Goal: Information Seeking & Learning: Learn about a topic

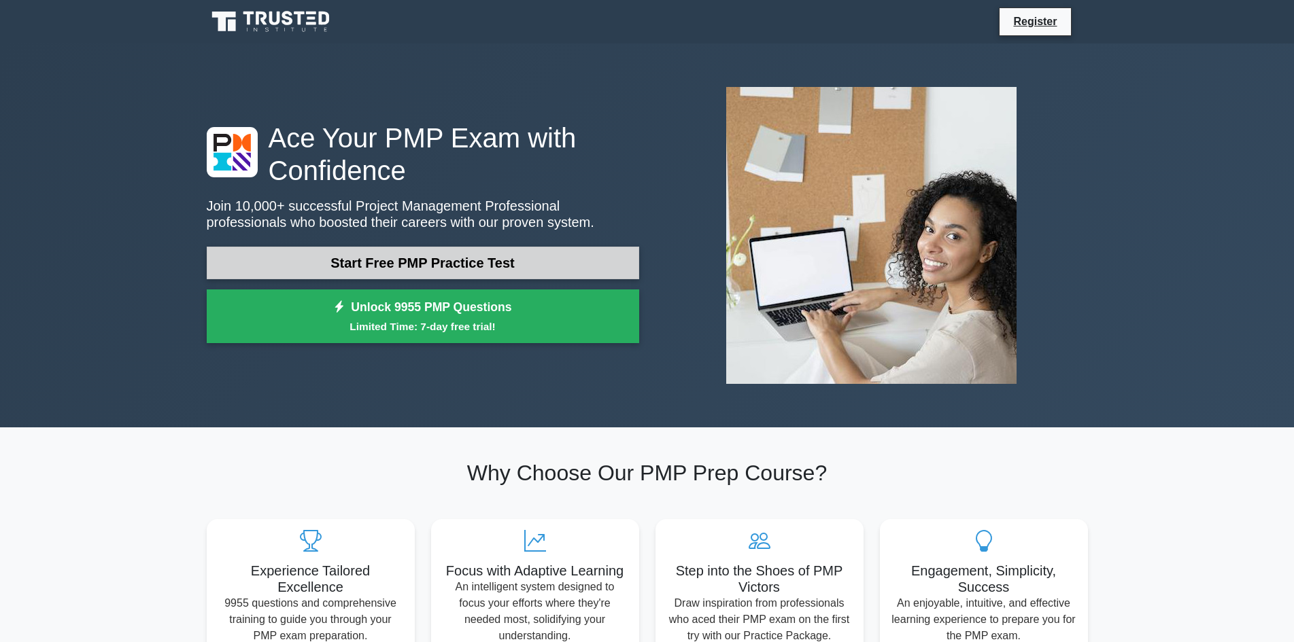
click at [502, 257] on link "Start Free PMP Practice Test" at bounding box center [423, 263] width 432 height 33
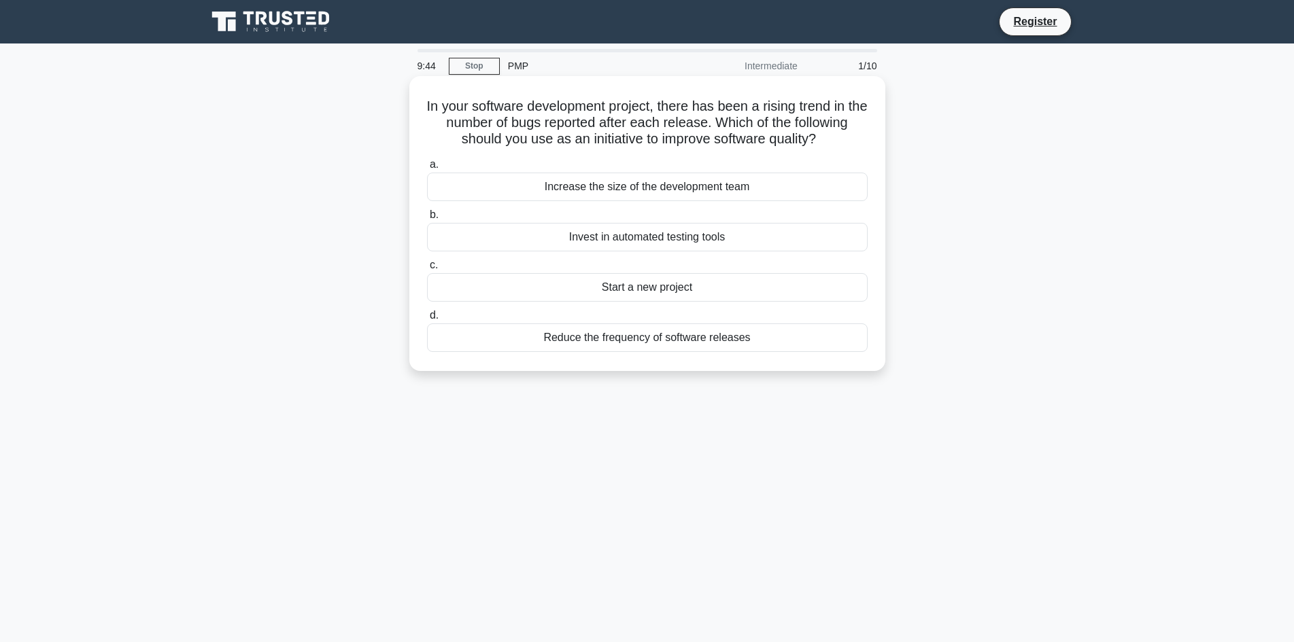
click at [693, 232] on div "Invest in automated testing tools" at bounding box center [647, 237] width 441 height 29
click at [427, 220] on input "b. Invest in automated testing tools" at bounding box center [427, 215] width 0 height 9
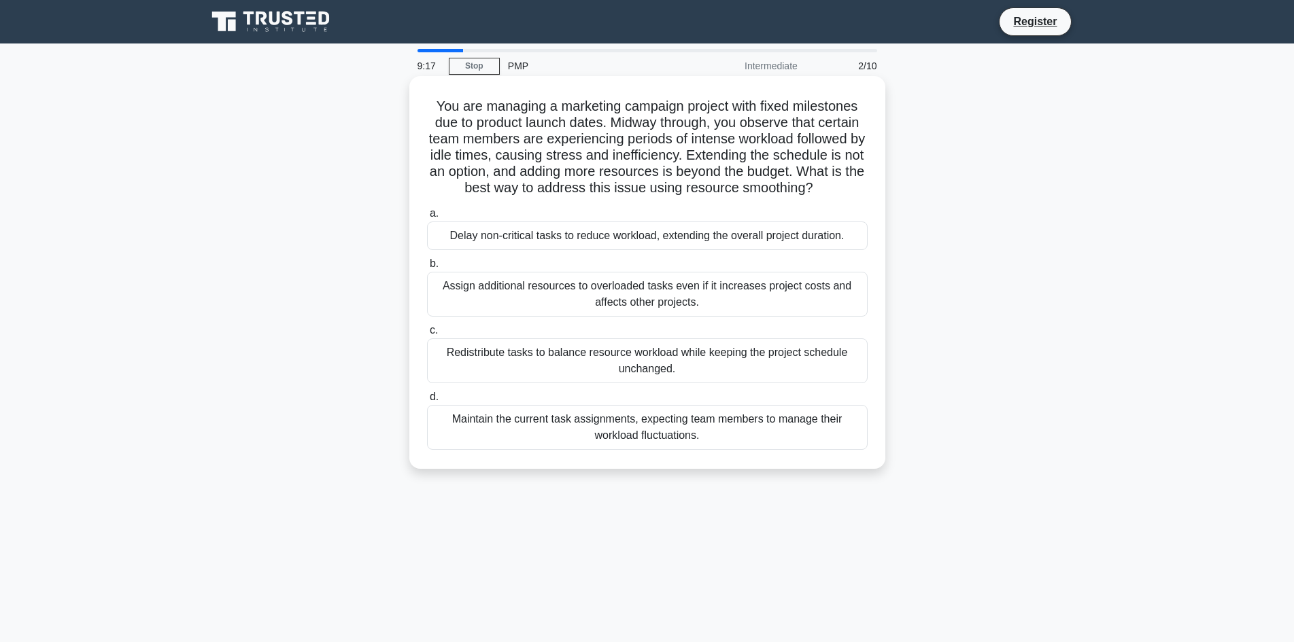
click at [666, 358] on div "Redistribute tasks to balance resource workload while keeping the project sched…" at bounding box center [647, 361] width 441 height 45
click at [427, 335] on input "c. Redistribute tasks to balance resource workload while keeping the project sc…" at bounding box center [427, 330] width 0 height 9
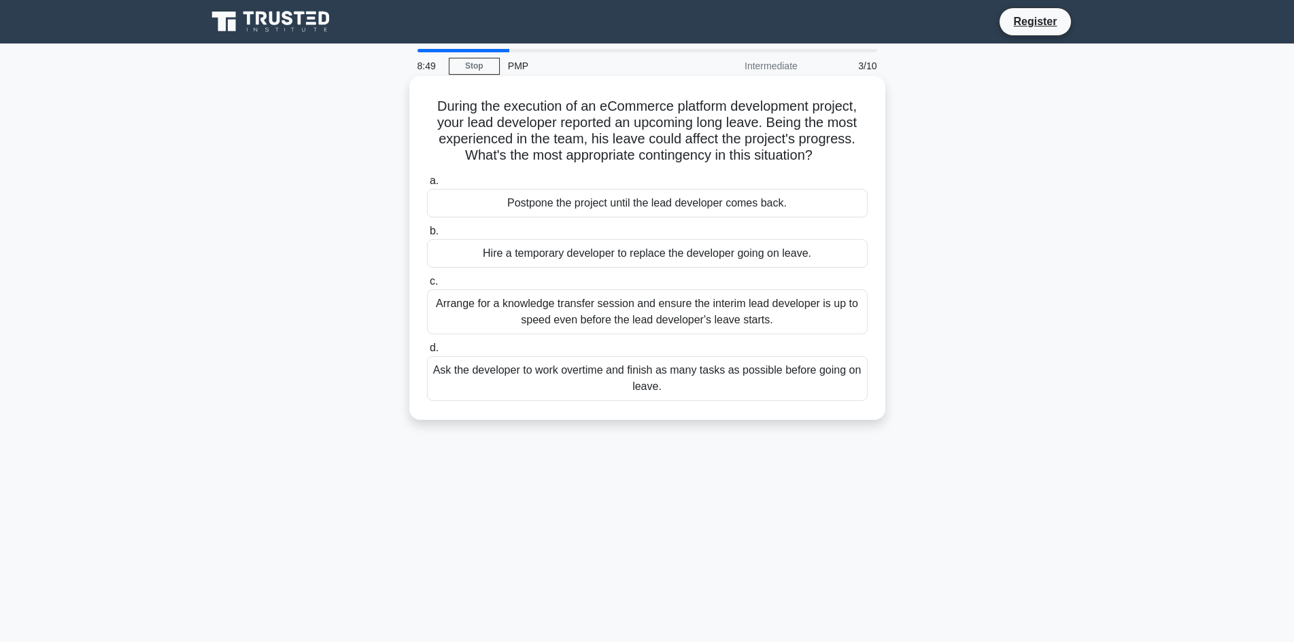
click at [661, 380] on div "Ask the developer to work overtime and finish as many tasks as possible before …" at bounding box center [647, 378] width 441 height 45
click at [427, 353] on input "d. Ask the developer to work overtime and finish as many tasks as possible befo…" at bounding box center [427, 348] width 0 height 9
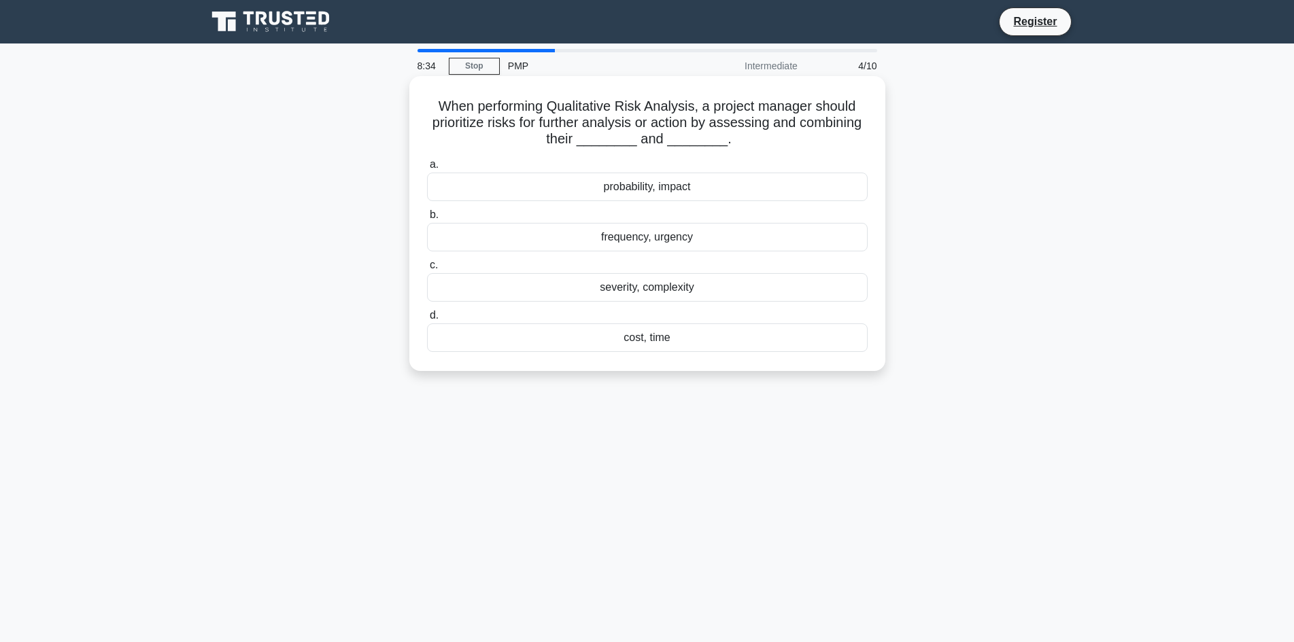
click at [678, 192] on div "probability, impact" at bounding box center [647, 187] width 441 height 29
click at [427, 169] on input "a. probability, impact" at bounding box center [427, 164] width 0 height 9
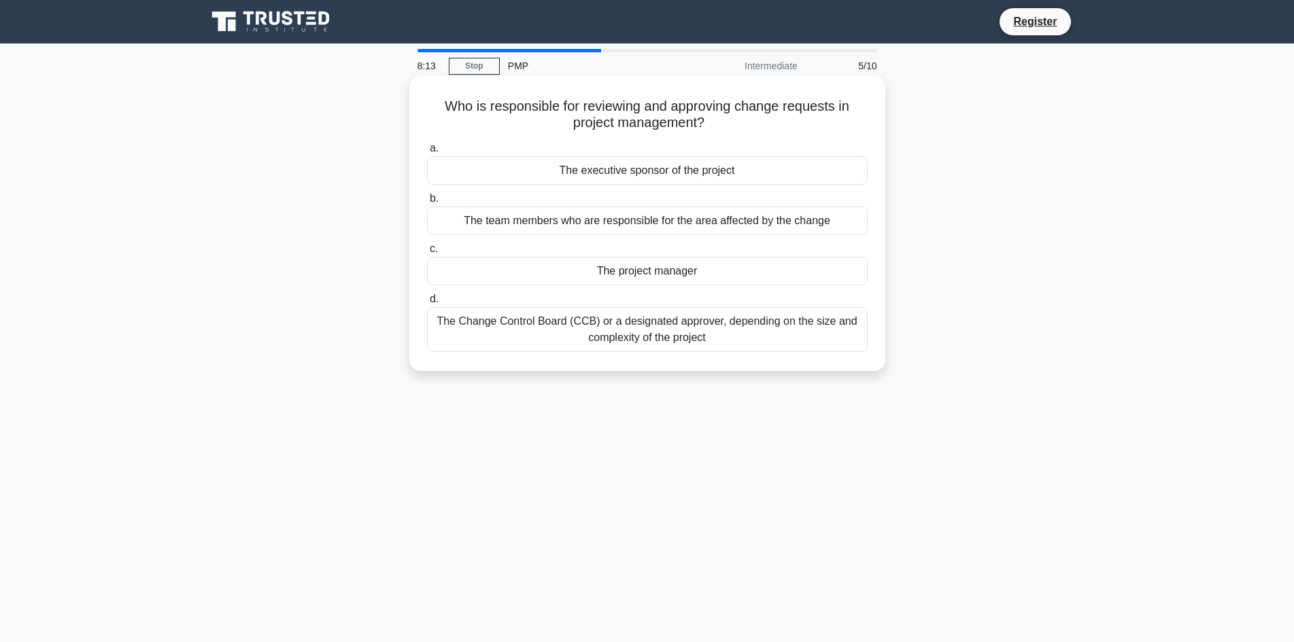
click at [680, 271] on div "The project manager" at bounding box center [647, 271] width 441 height 29
click at [427, 254] on input "c. The project manager" at bounding box center [427, 249] width 0 height 9
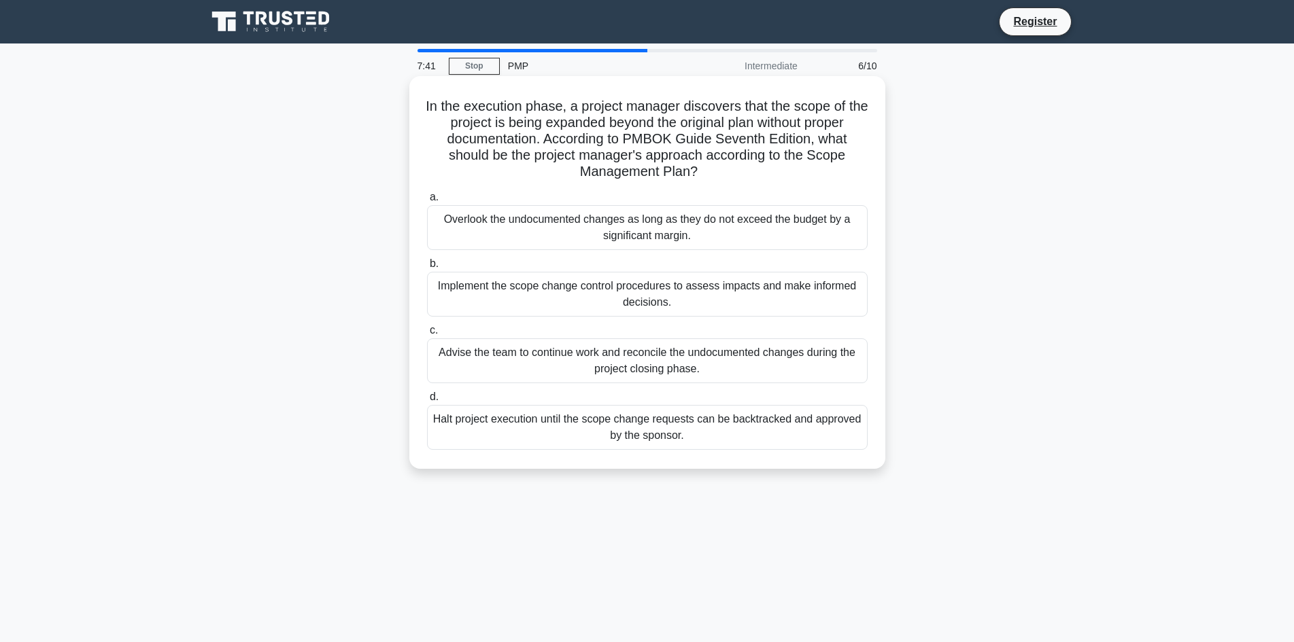
click at [640, 294] on div "Implement the scope change control procedures to assess impacts and make inform…" at bounding box center [647, 294] width 441 height 45
click at [427, 269] on input "b. Implement the scope change control procedures to assess impacts and make inf…" at bounding box center [427, 264] width 0 height 9
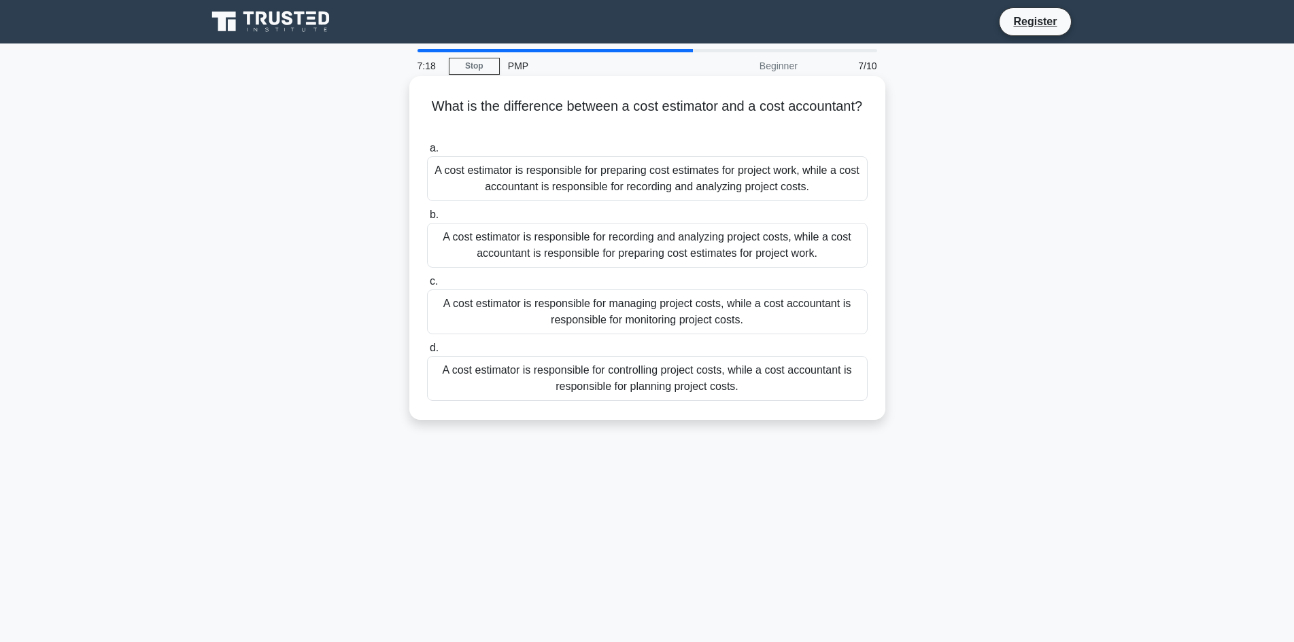
click at [628, 178] on div "A cost estimator is responsible for preparing cost estimates for project work, …" at bounding box center [647, 178] width 441 height 45
click at [427, 153] on input "a. A cost estimator is responsible for preparing cost estimates for project wor…" at bounding box center [427, 148] width 0 height 9
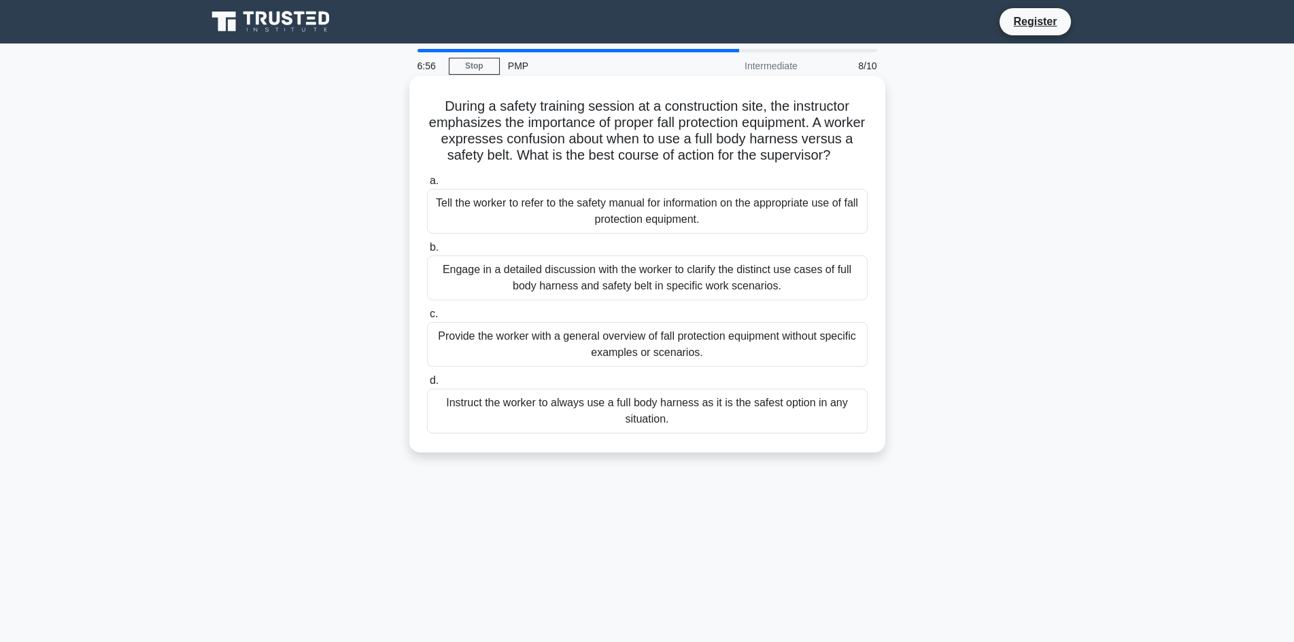
click at [668, 294] on div "Engage in a detailed discussion with the worker to clarify the distinct use cas…" at bounding box center [647, 278] width 441 height 45
click at [427, 252] on input "b. Engage in a detailed discussion with the worker to clarify the distinct use …" at bounding box center [427, 247] width 0 height 9
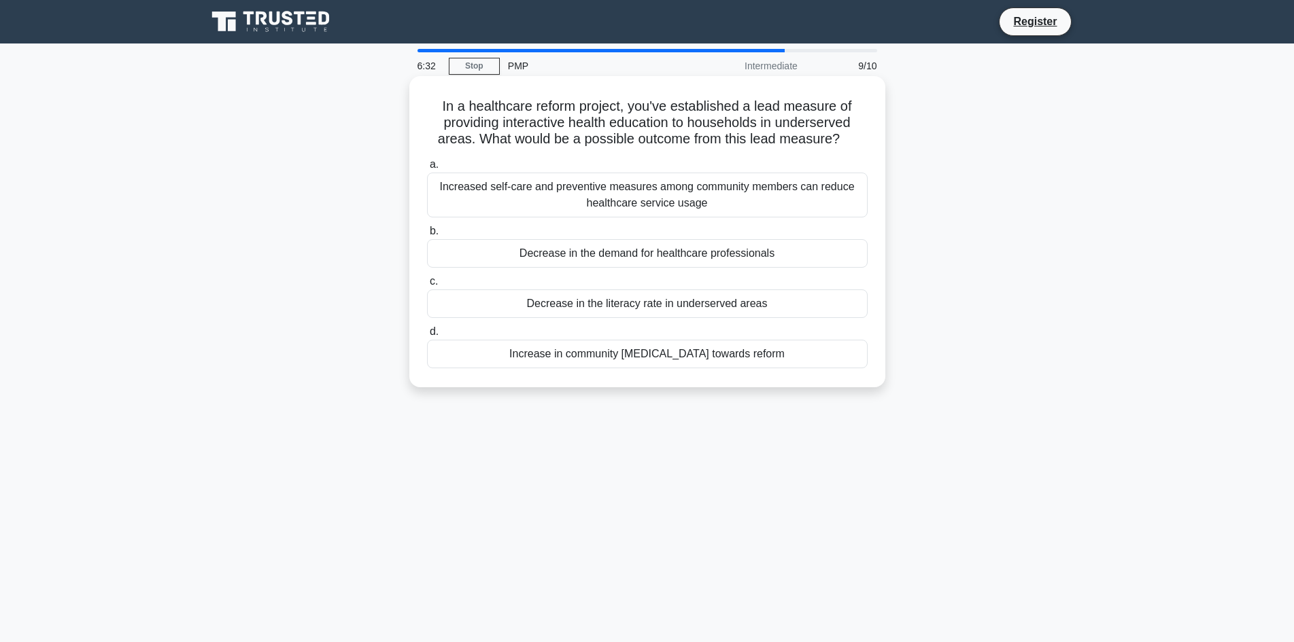
click at [676, 196] on div "Increased self-care and preventive measures among community members can reduce …" at bounding box center [647, 195] width 441 height 45
click at [427, 169] on input "a. Increased self-care and preventive measures among community members can redu…" at bounding box center [427, 164] width 0 height 9
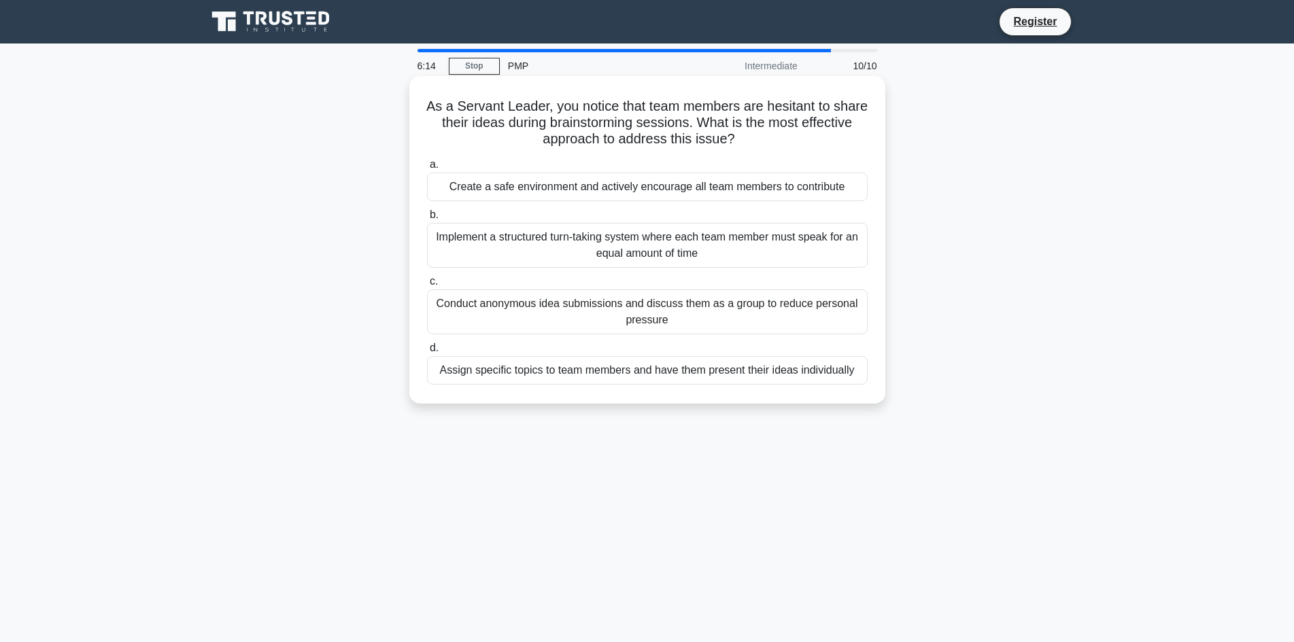
click at [647, 186] on div "Create a safe environment and actively encourage all team members to contribute" at bounding box center [647, 187] width 441 height 29
click at [427, 169] on input "a. Create a safe environment and actively encourage all team members to contrib…" at bounding box center [427, 164] width 0 height 9
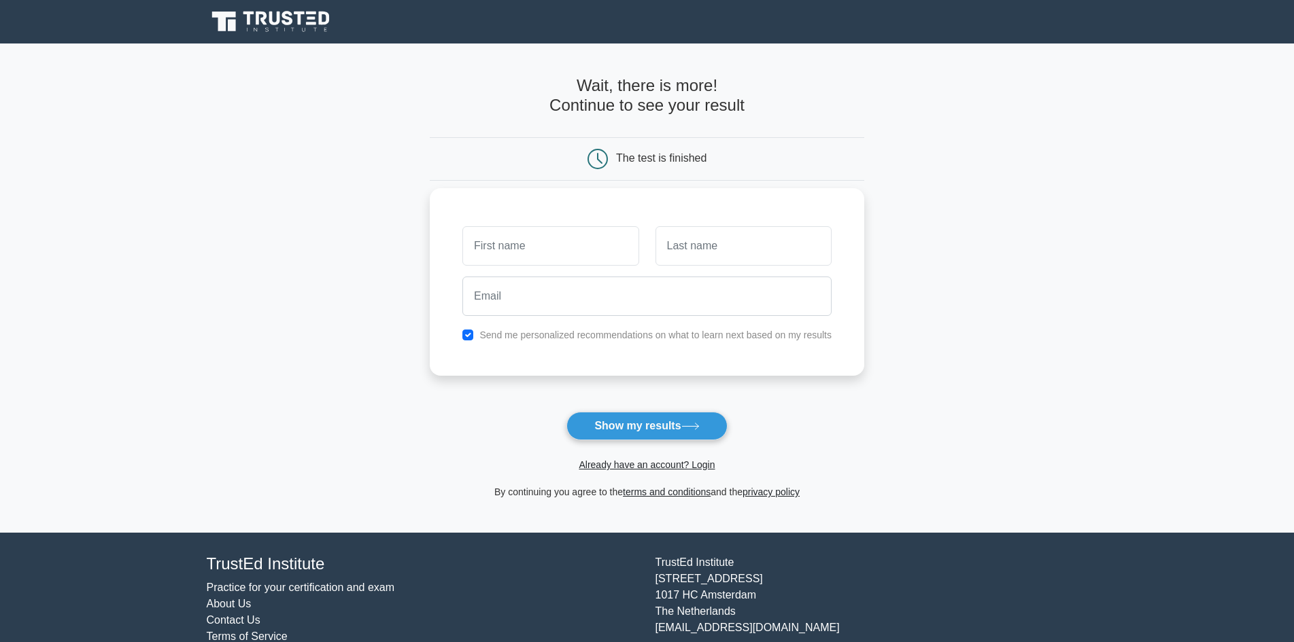
click at [521, 248] on input "text" at bounding box center [550, 245] width 176 height 39
type input "april"
type input "[PERSON_NAME]"
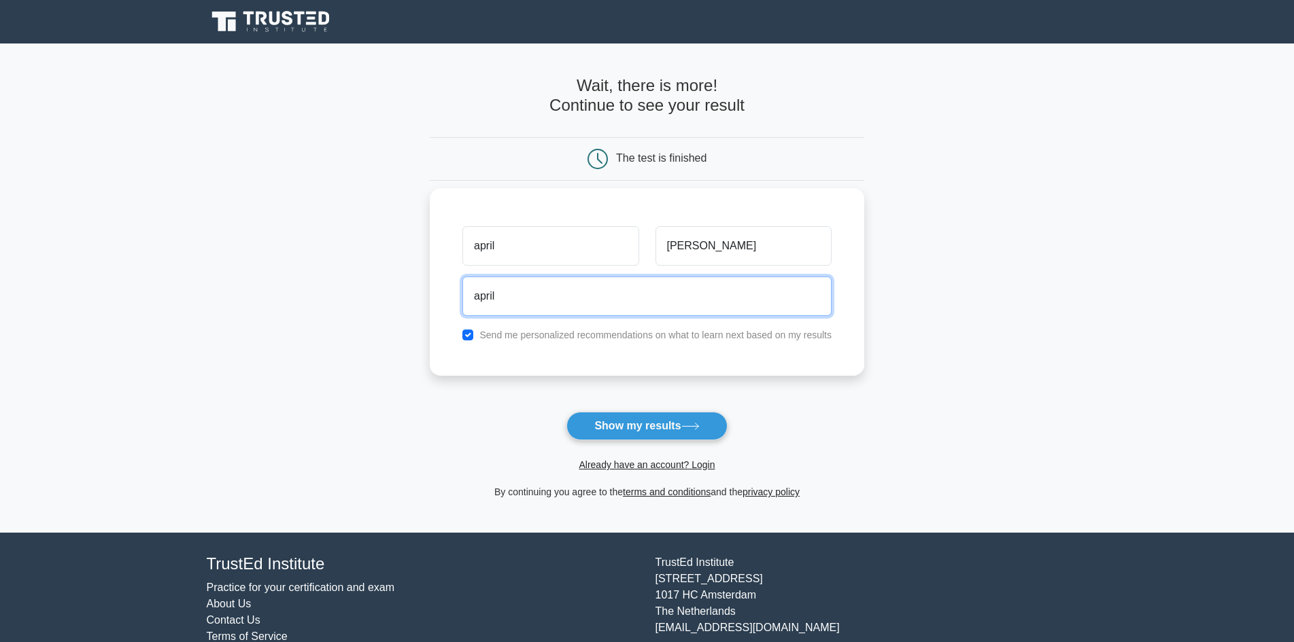
type input "aprilapark@gmail.com"
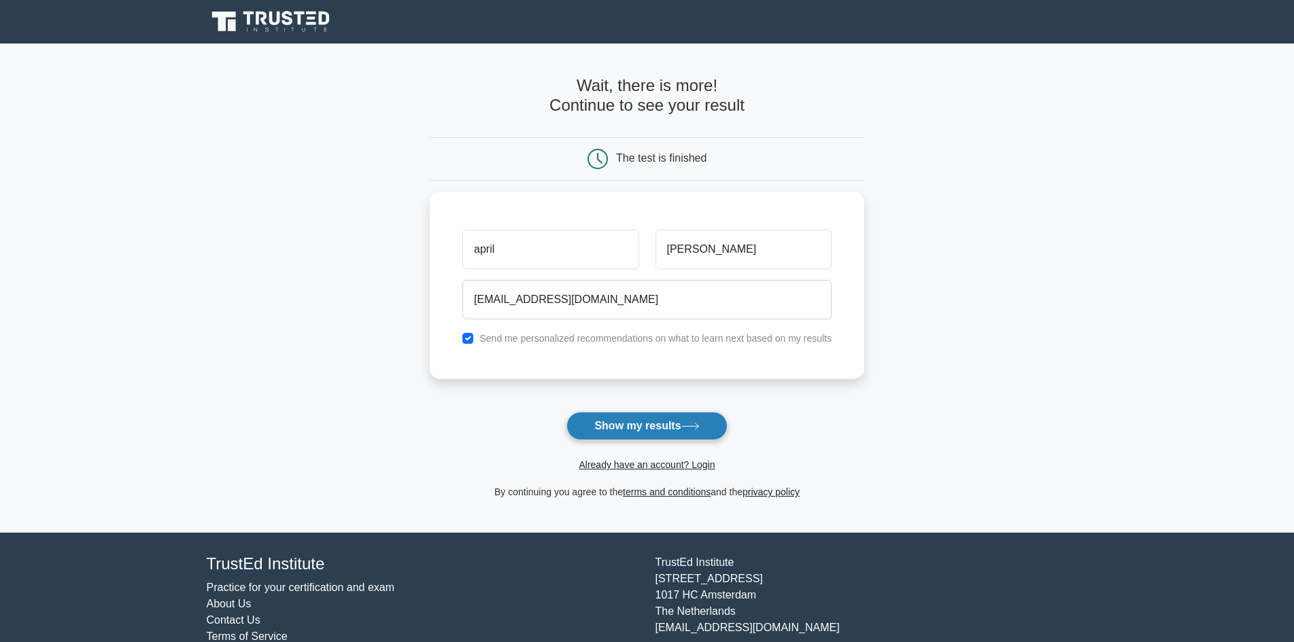
click at [662, 433] on button "Show my results" at bounding box center [646, 426] width 160 height 29
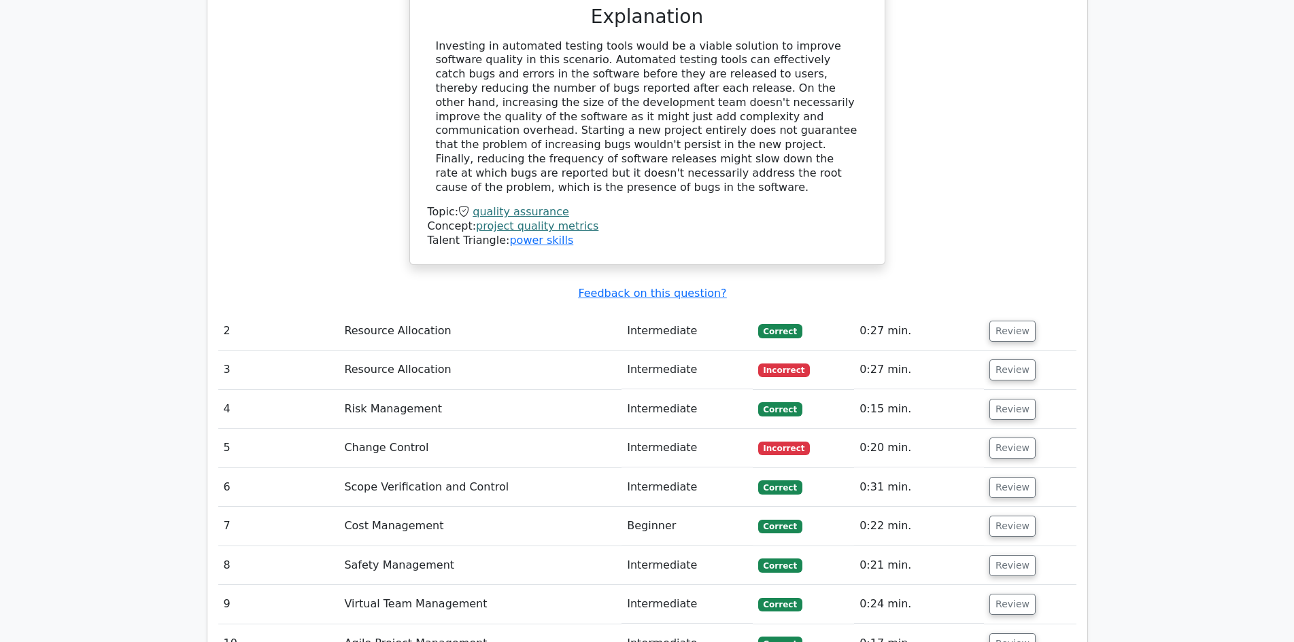
scroll to position [1619, 0]
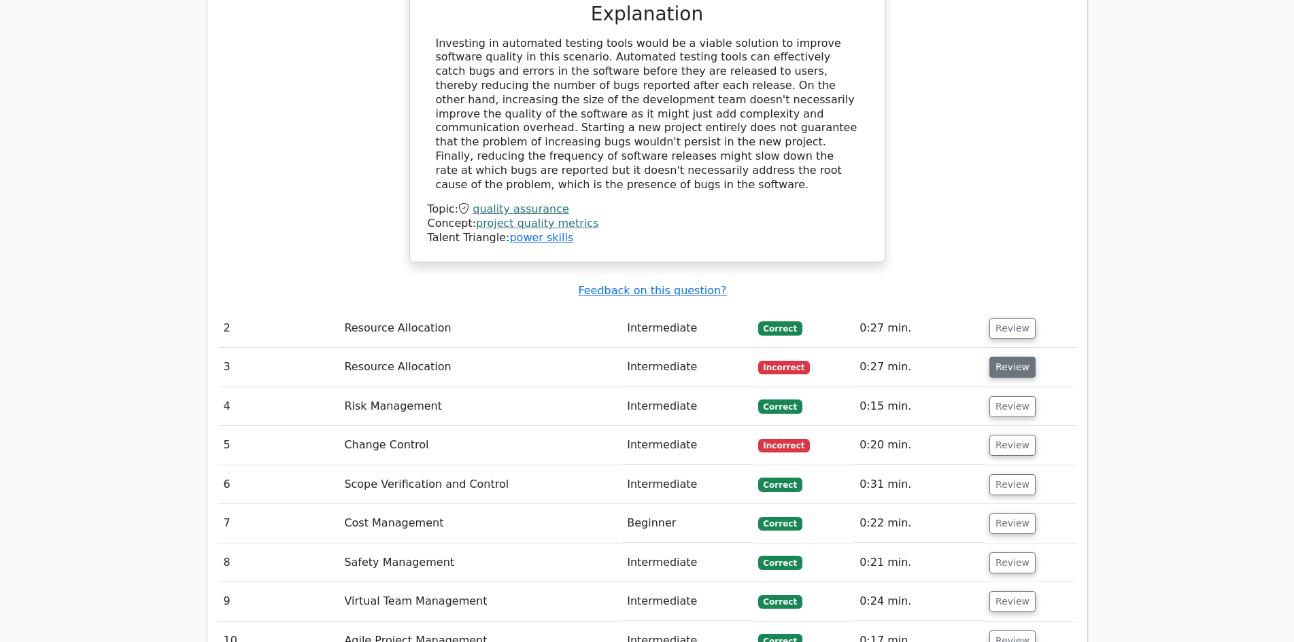
click at [1004, 357] on button "Review" at bounding box center [1012, 367] width 46 height 21
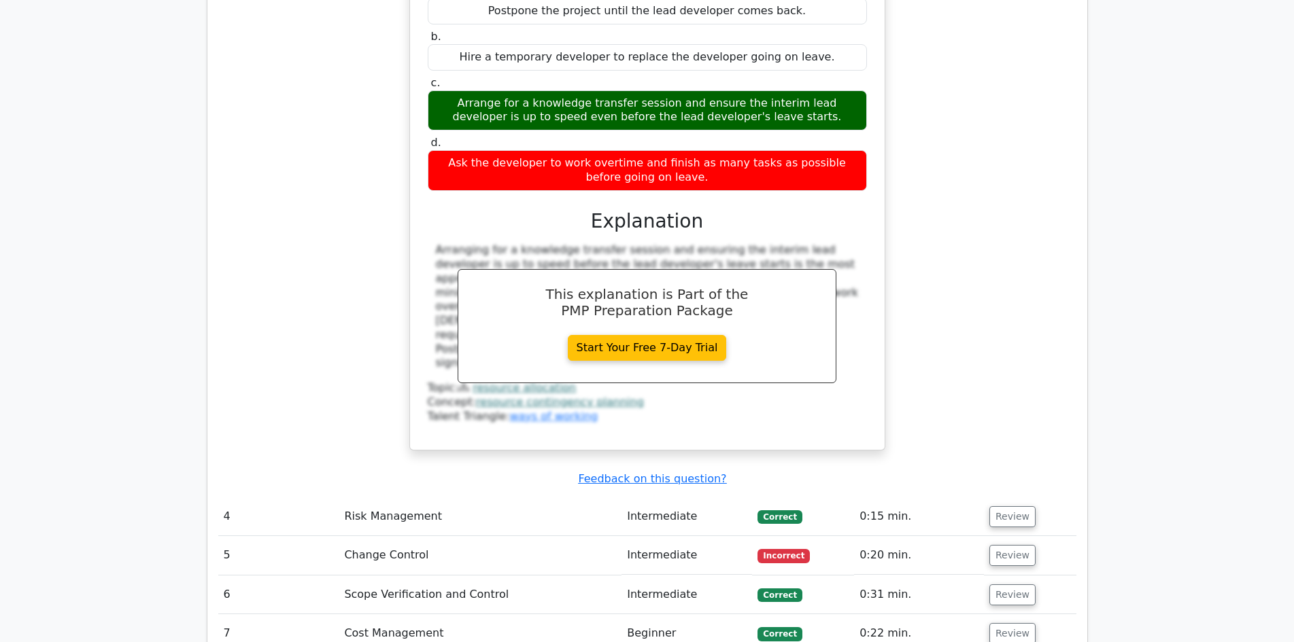
scroll to position [2230, 0]
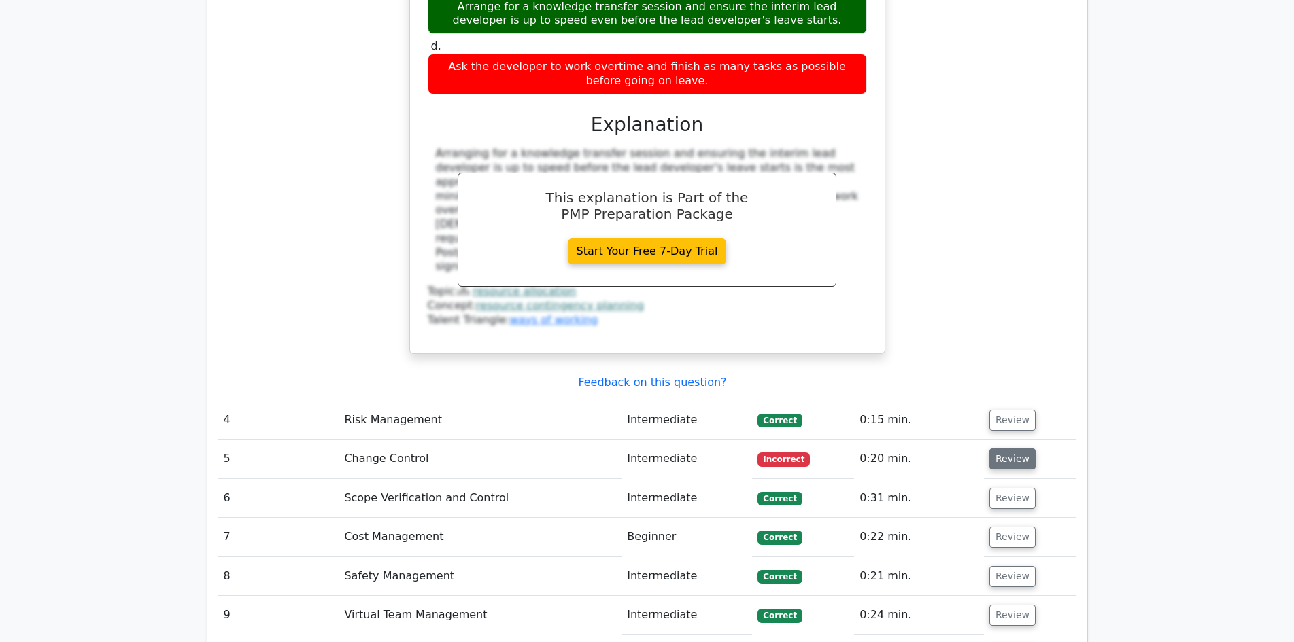
click at [1007, 449] on button "Review" at bounding box center [1012, 459] width 46 height 21
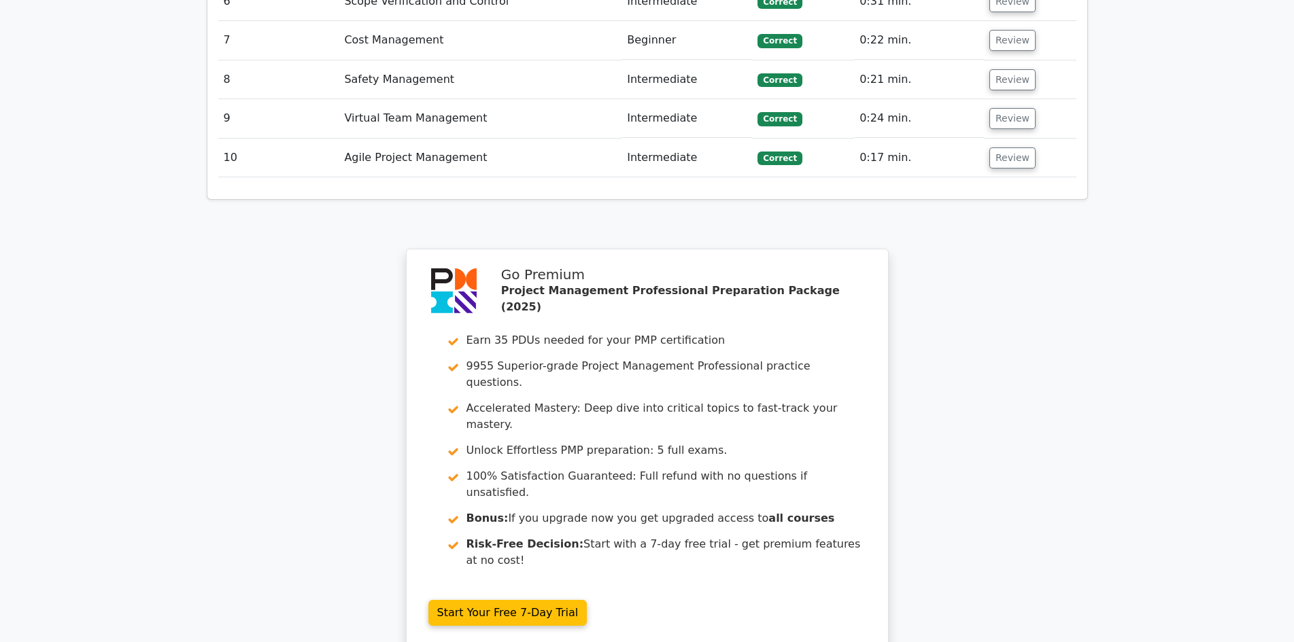
scroll to position [3318, 0]
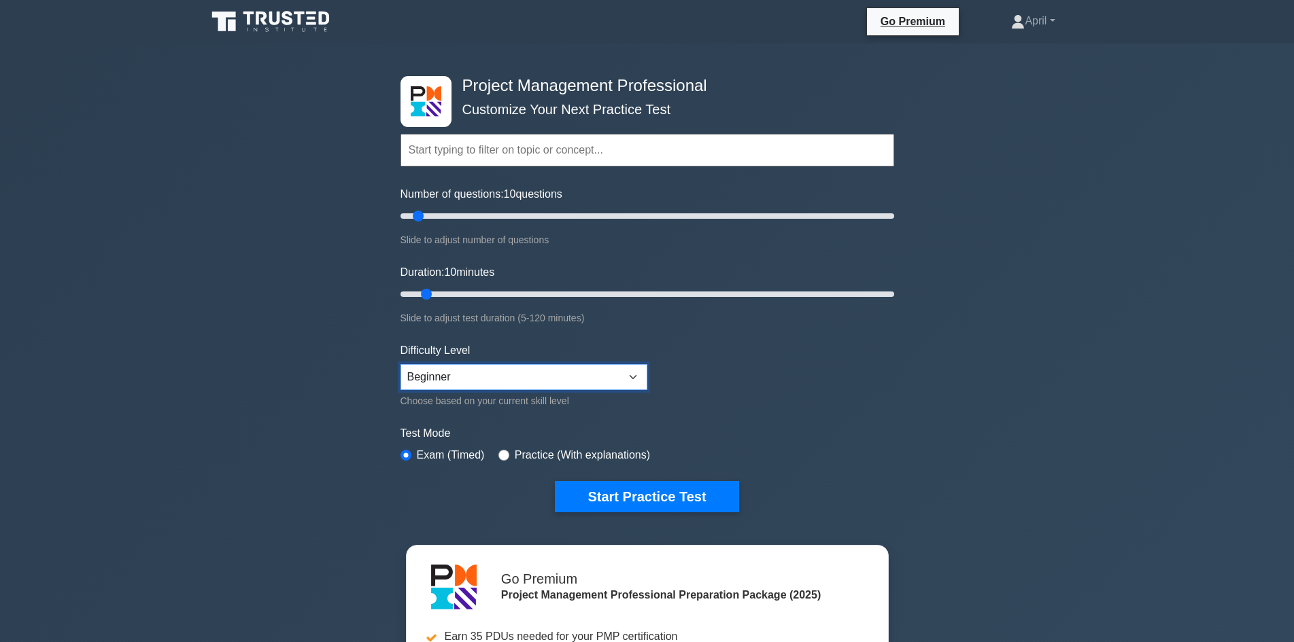
click at [632, 377] on select "Beginner Intermediate Expert" at bounding box center [523, 377] width 247 height 26
select select "intermediate"
click at [400, 364] on select "Beginner Intermediate Expert" at bounding box center [523, 377] width 247 height 26
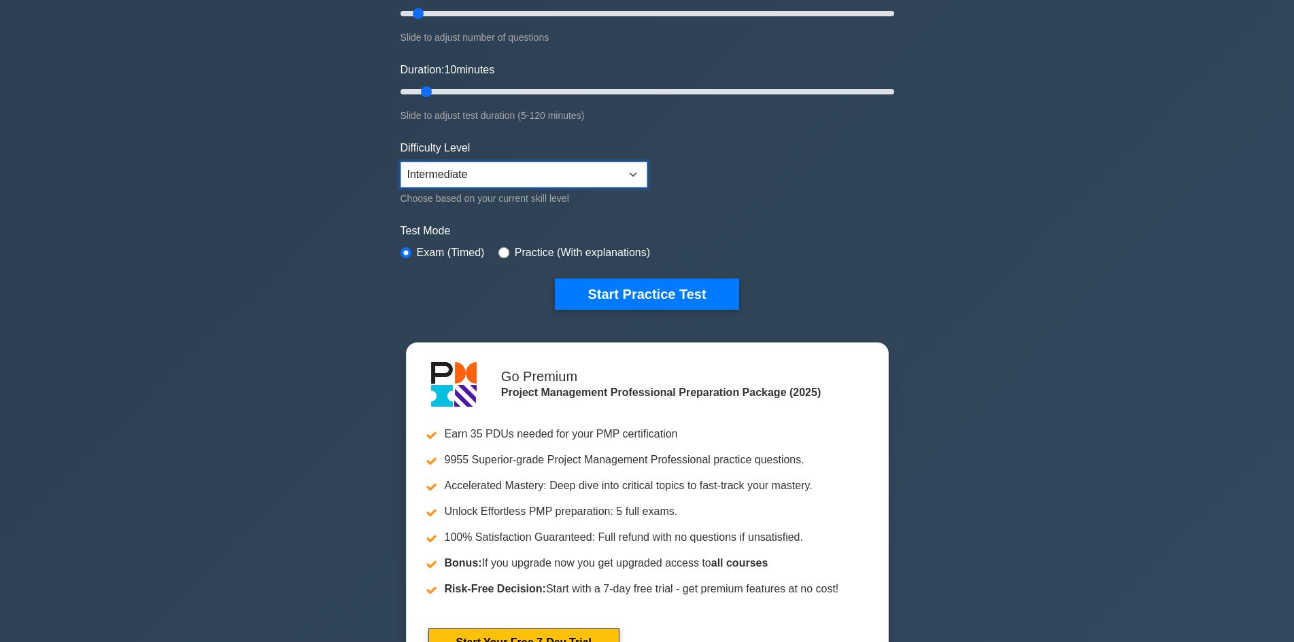
scroll to position [204, 0]
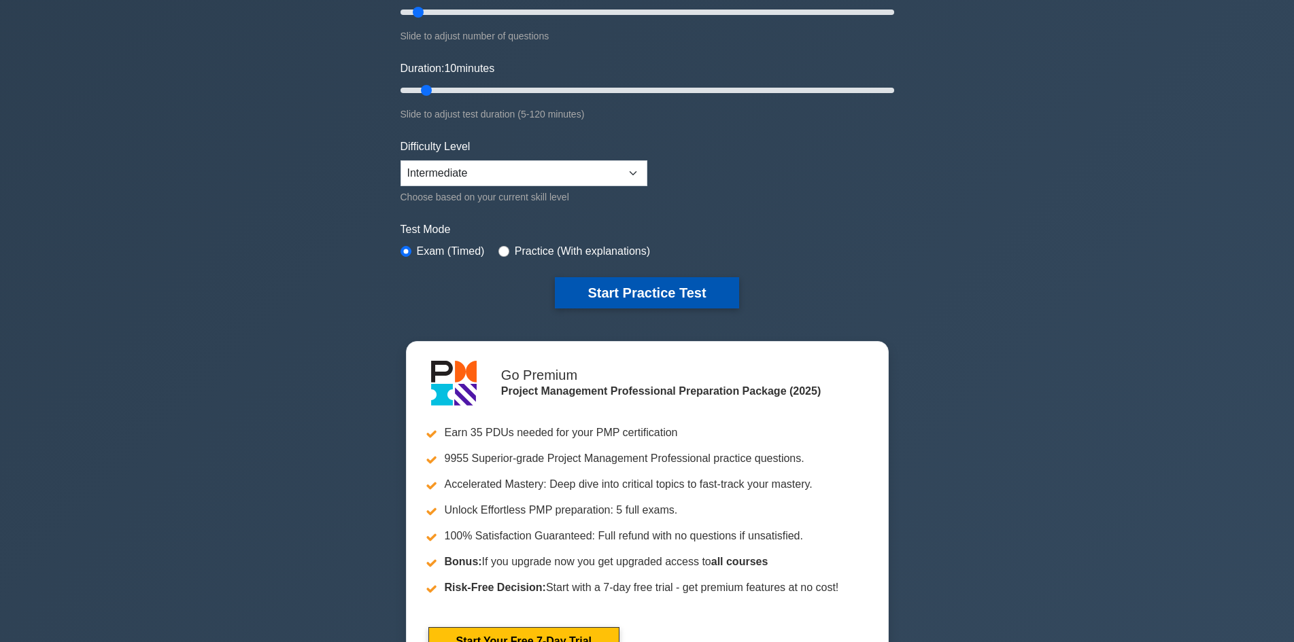
click at [657, 296] on button "Start Practice Test" at bounding box center [647, 292] width 184 height 31
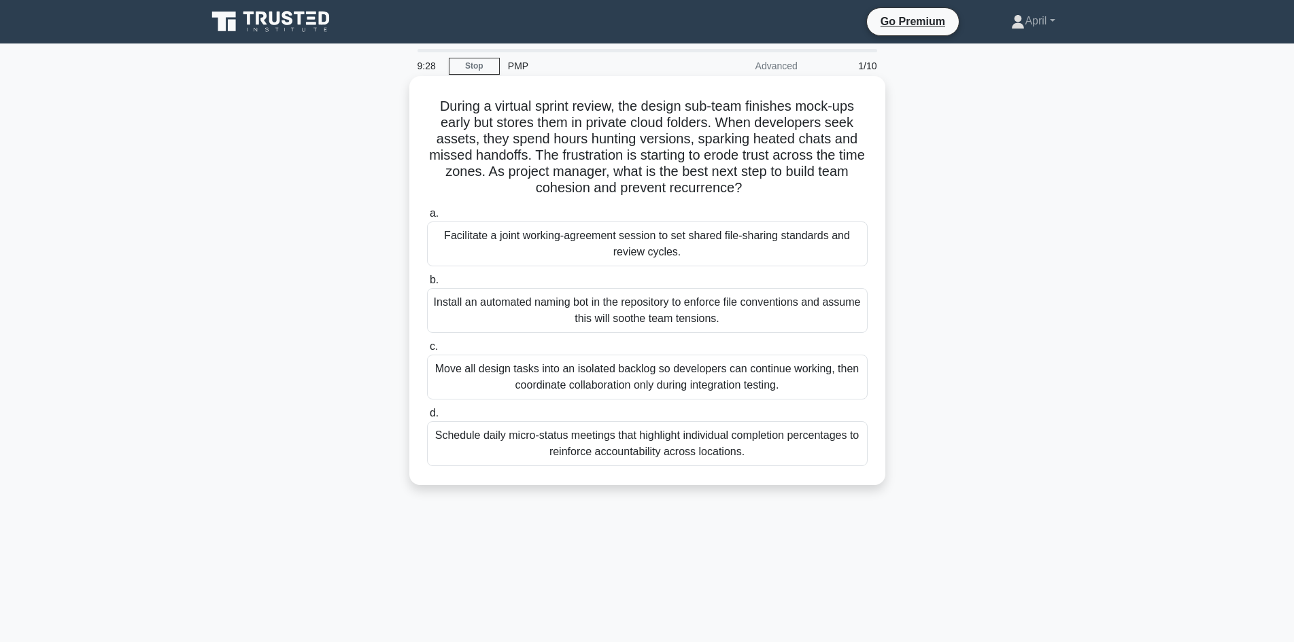
click at [677, 446] on div "Schedule daily micro-status meetings that highlight individual completion perce…" at bounding box center [647, 443] width 441 height 45
click at [427, 418] on input "d. Schedule daily micro-status meetings that highlight individual completion pe…" at bounding box center [427, 413] width 0 height 9
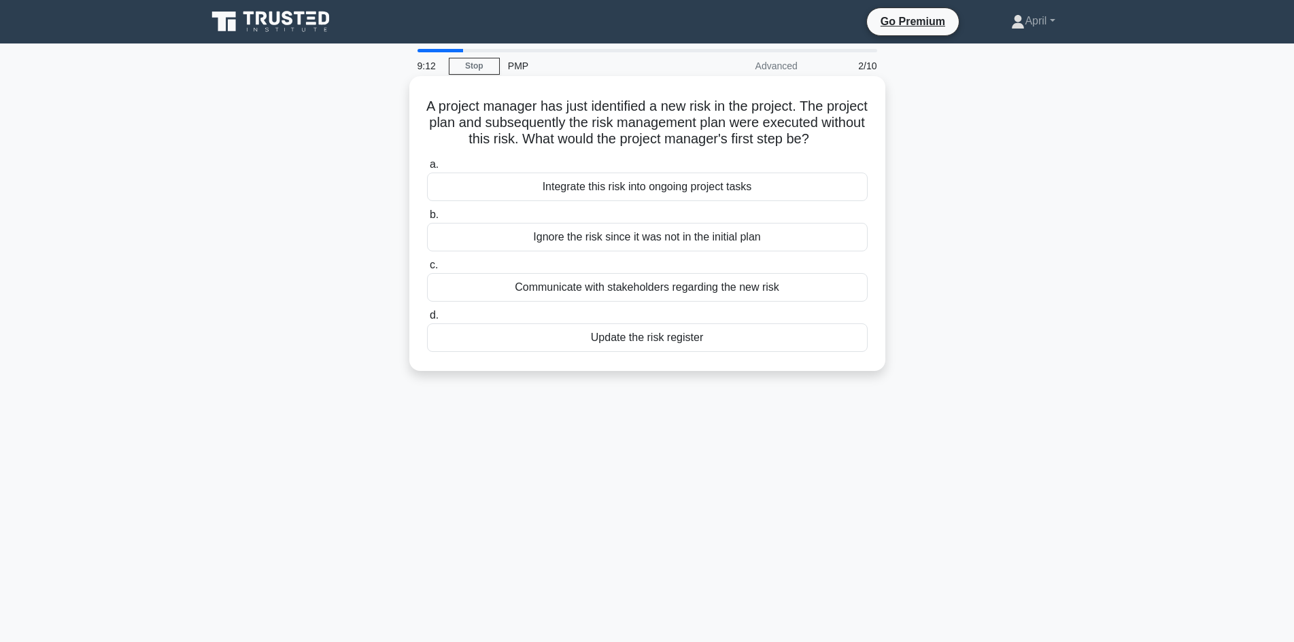
click at [678, 302] on div "Communicate with stakeholders regarding the new risk" at bounding box center [647, 287] width 441 height 29
click at [427, 270] on input "c. Communicate with stakeholders regarding the new risk" at bounding box center [427, 265] width 0 height 9
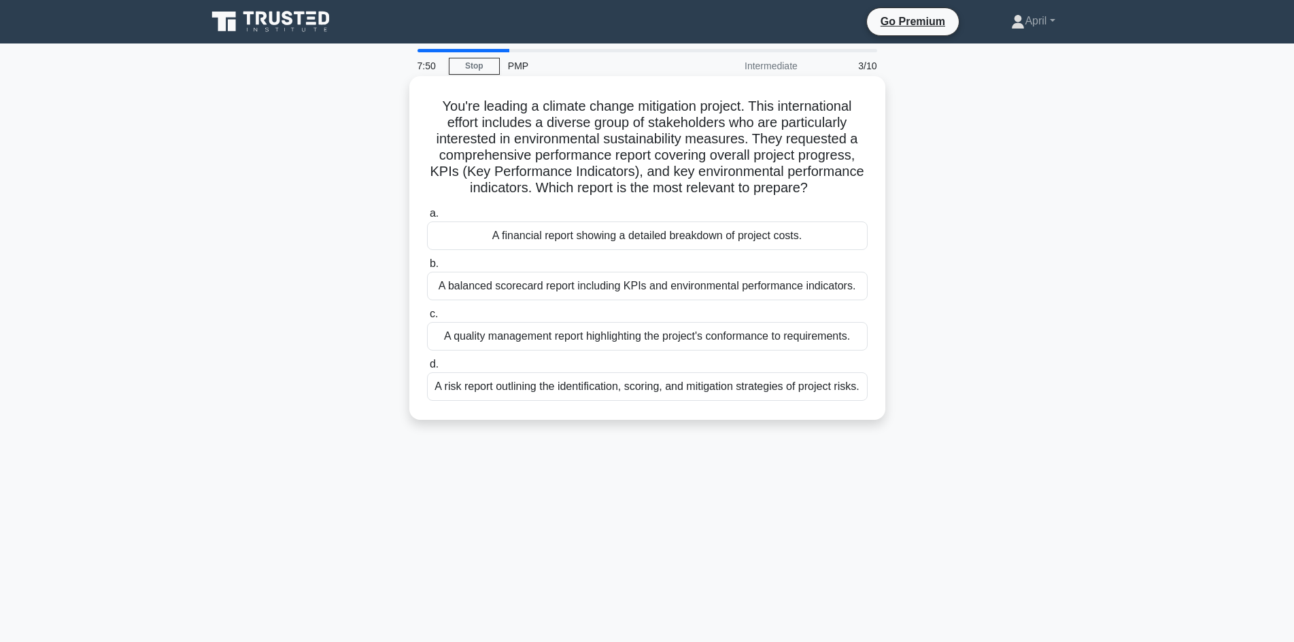
click at [683, 286] on div "A balanced scorecard report including KPIs and environmental performance indica…" at bounding box center [647, 286] width 441 height 29
click at [427, 269] on input "b. A balanced scorecard report including KPIs and environmental performance ind…" at bounding box center [427, 264] width 0 height 9
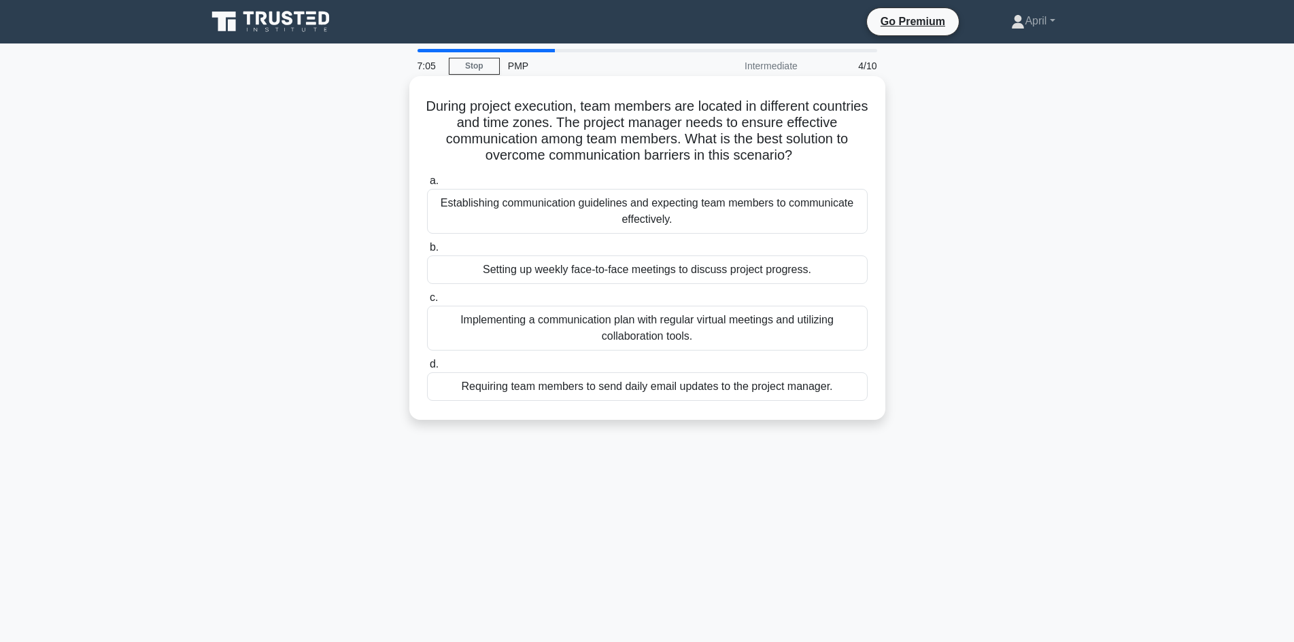
click at [663, 215] on div "Establishing communication guidelines and expecting team members to communicate…" at bounding box center [647, 211] width 441 height 45
click at [427, 186] on input "a. Establishing communication guidelines and expecting team members to communic…" at bounding box center [427, 181] width 0 height 9
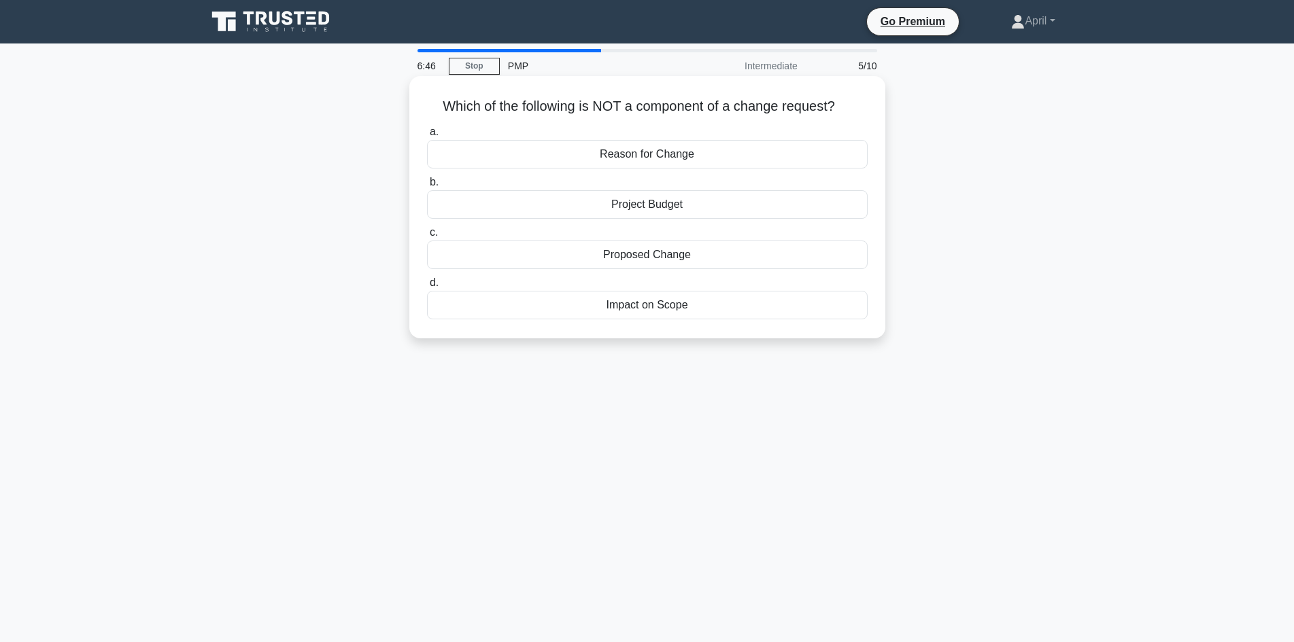
click at [668, 256] on div "Proposed Change" at bounding box center [647, 255] width 441 height 29
click at [427, 237] on input "c. Proposed Change" at bounding box center [427, 232] width 0 height 9
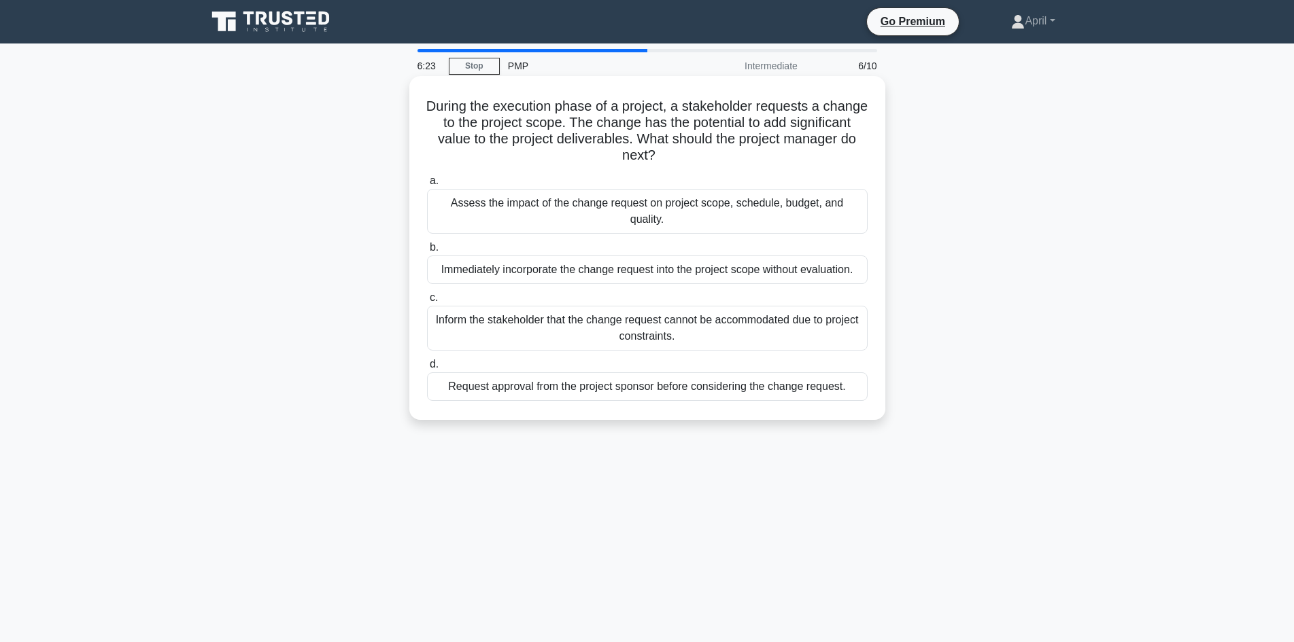
click at [693, 374] on div "Request approval from the project sponsor before considering the change request." at bounding box center [647, 387] width 441 height 29
click at [427, 369] on input "d. Request approval from the project sponsor before considering the change requ…" at bounding box center [427, 364] width 0 height 9
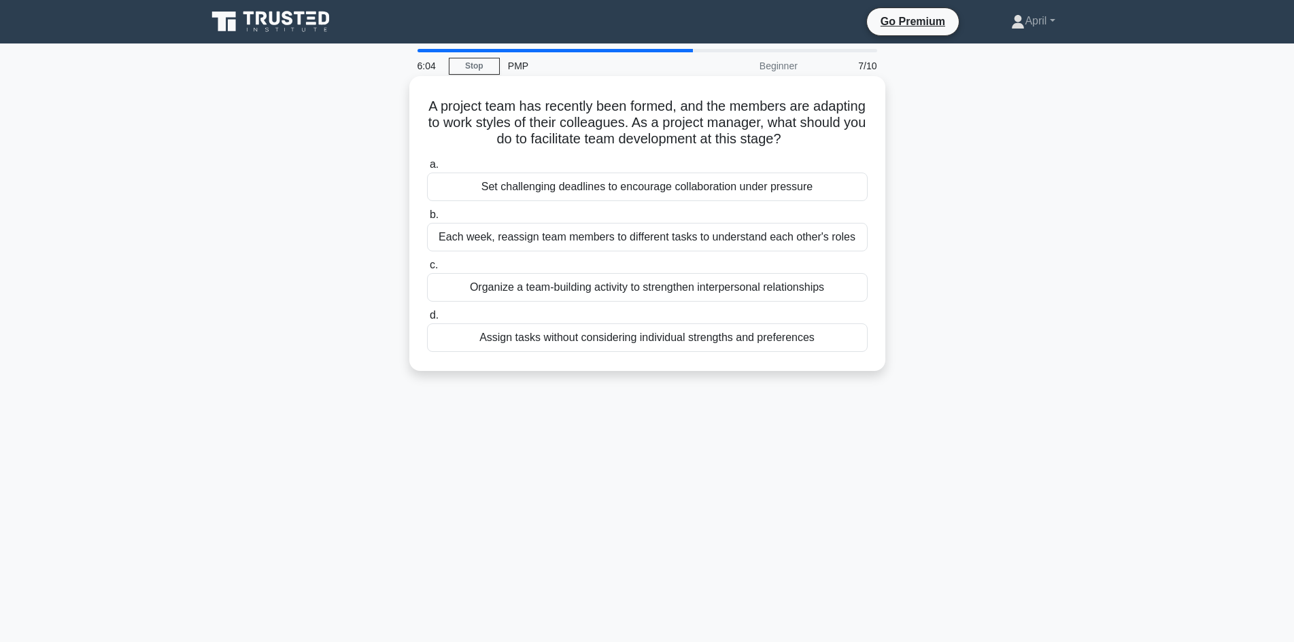
click at [731, 290] on div "Organize a team-building activity to strengthen interpersonal relationships" at bounding box center [647, 287] width 441 height 29
click at [427, 270] on input "c. Organize a team-building activity to strengthen interpersonal relationships" at bounding box center [427, 265] width 0 height 9
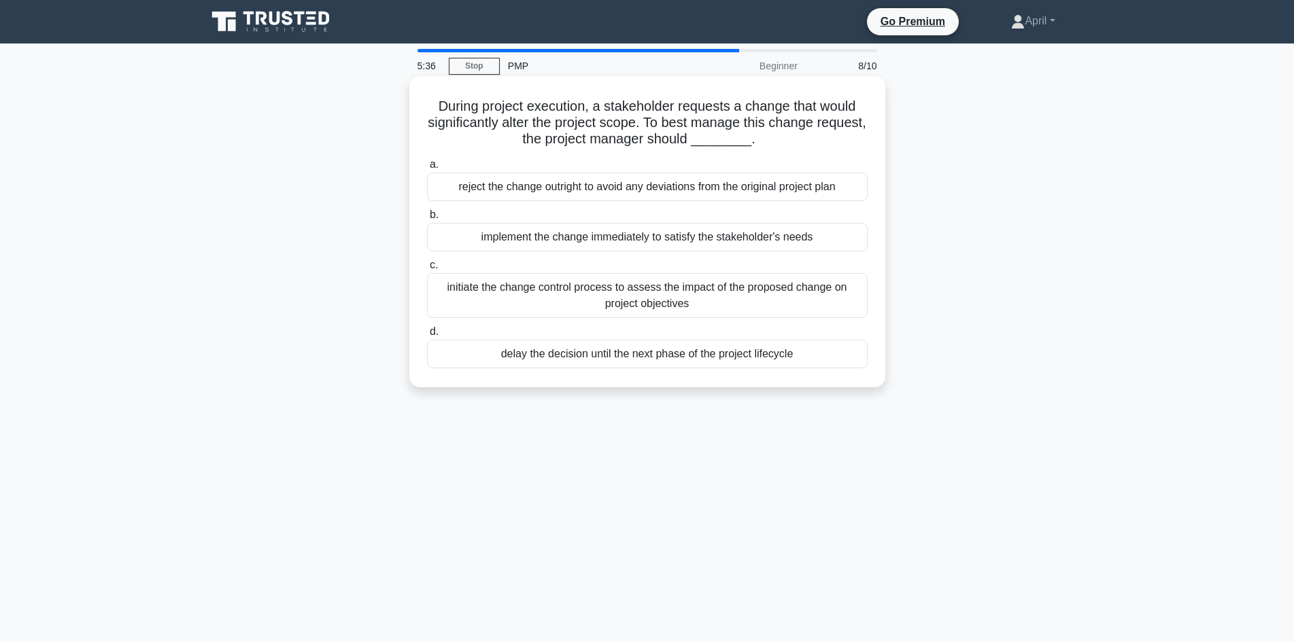
click at [655, 294] on div "initiate the change control process to assess the impact of the proposed change…" at bounding box center [647, 295] width 441 height 45
click at [427, 270] on input "c. initiate the change control process to assess the impact of the proposed cha…" at bounding box center [427, 265] width 0 height 9
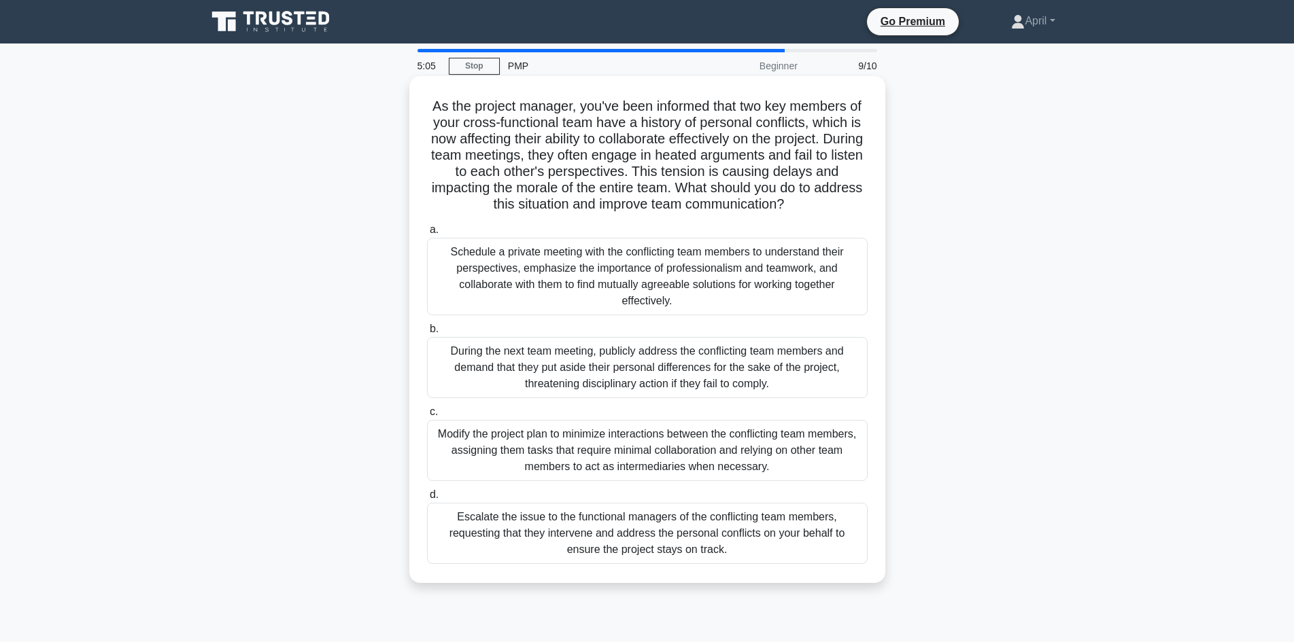
click at [657, 274] on div "Schedule a private meeting with the conflicting team members to understand thei…" at bounding box center [647, 276] width 441 height 77
click at [427, 235] on input "a. Schedule a private meeting with the conflicting team members to understand t…" at bounding box center [427, 230] width 0 height 9
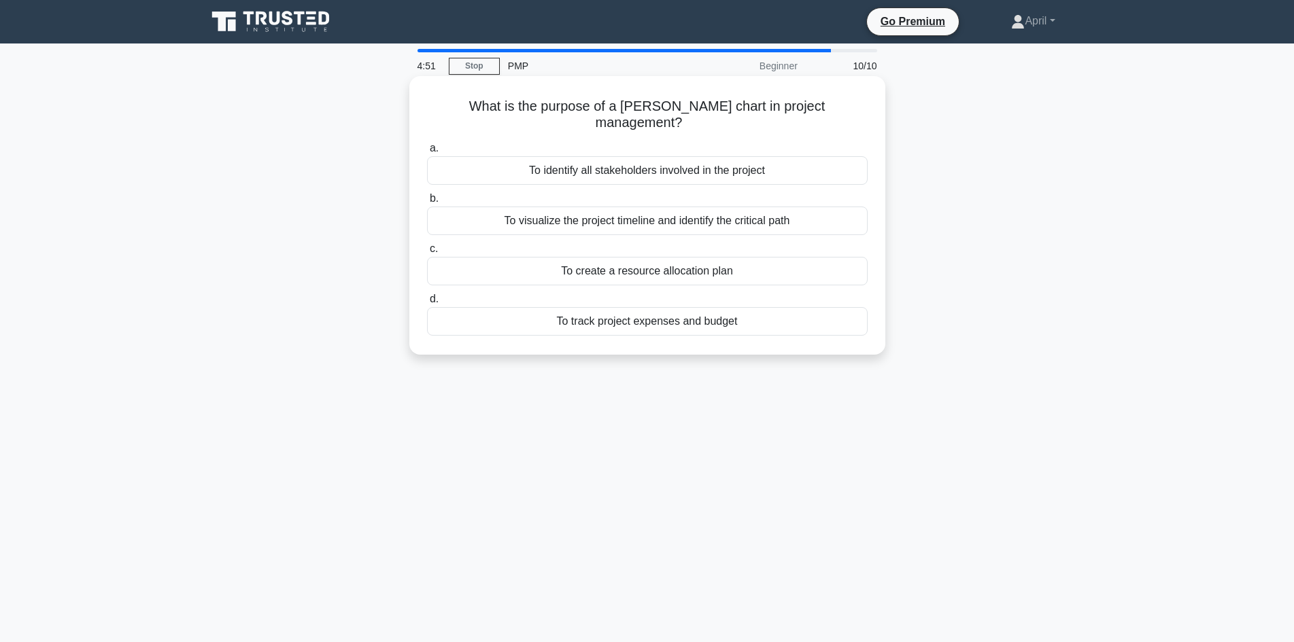
click at [746, 207] on div "To visualize the project timeline and identify the critical path" at bounding box center [647, 221] width 441 height 29
click at [427, 203] on input "b. To visualize the project timeline and identify the critical path" at bounding box center [427, 198] width 0 height 9
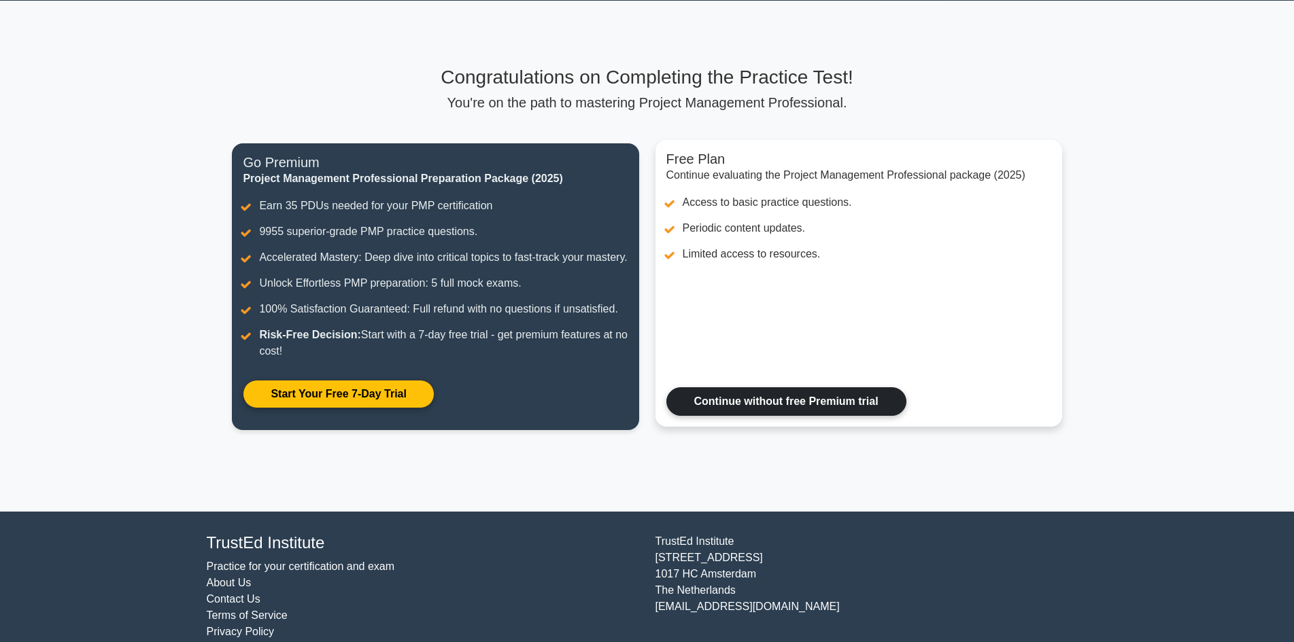
scroll to position [79, 0]
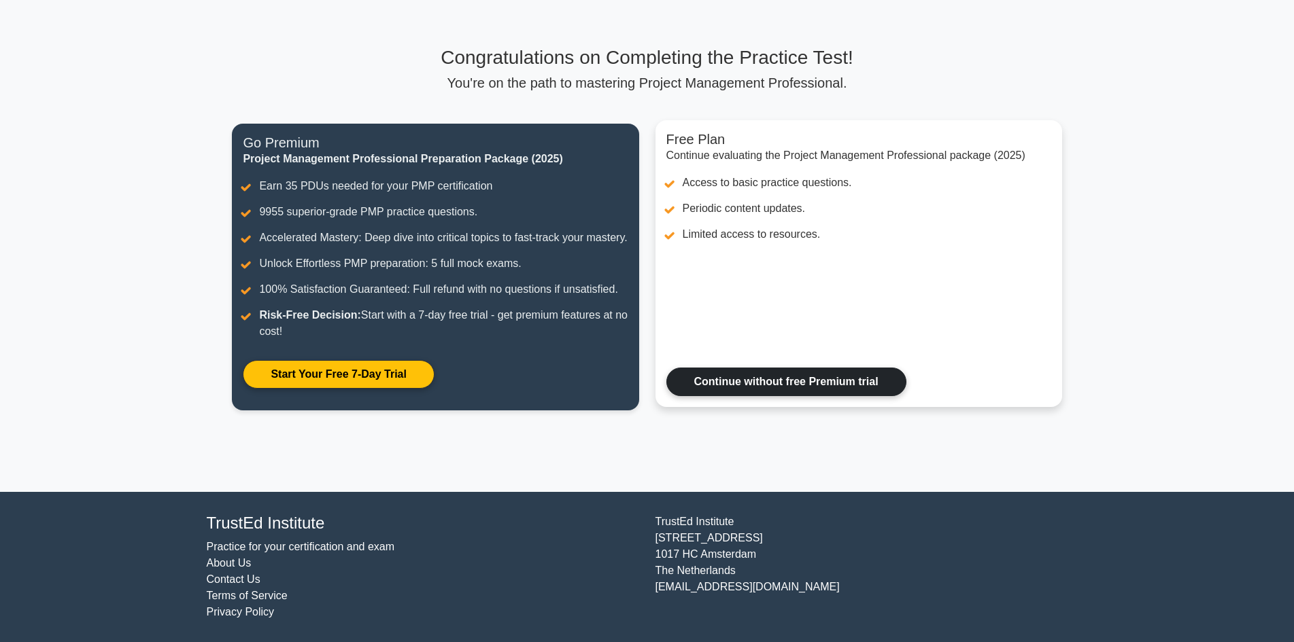
click at [808, 387] on link "Continue without free Premium trial" at bounding box center [786, 382] width 240 height 29
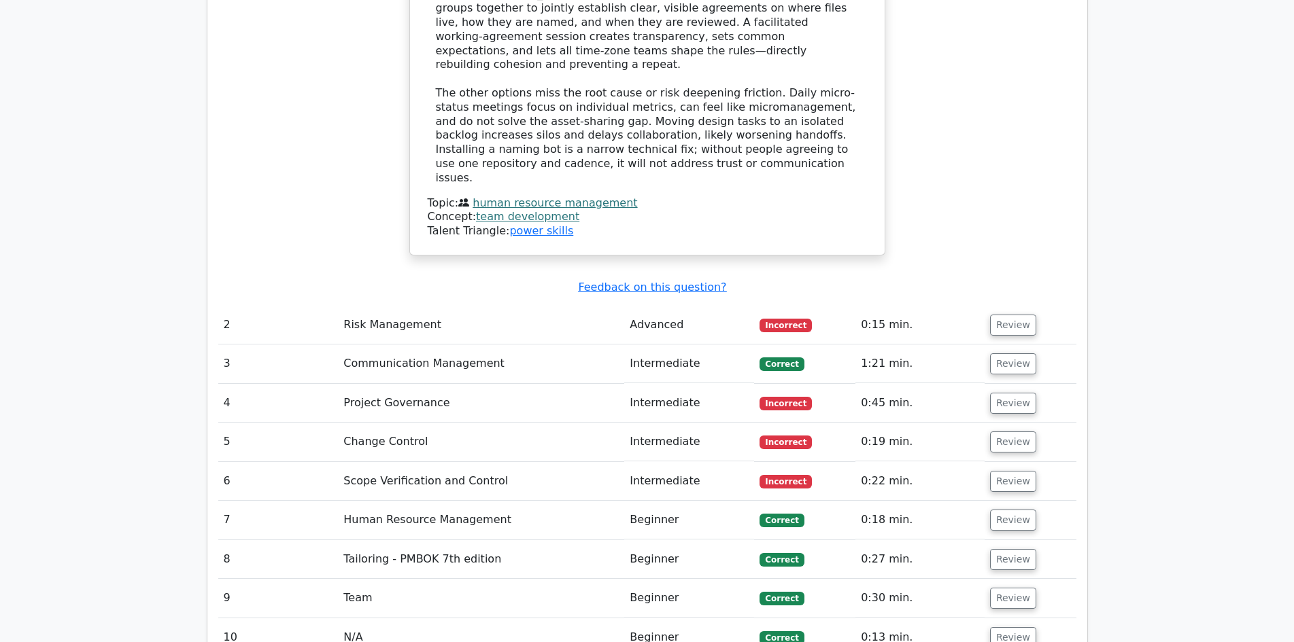
scroll to position [1767, 0]
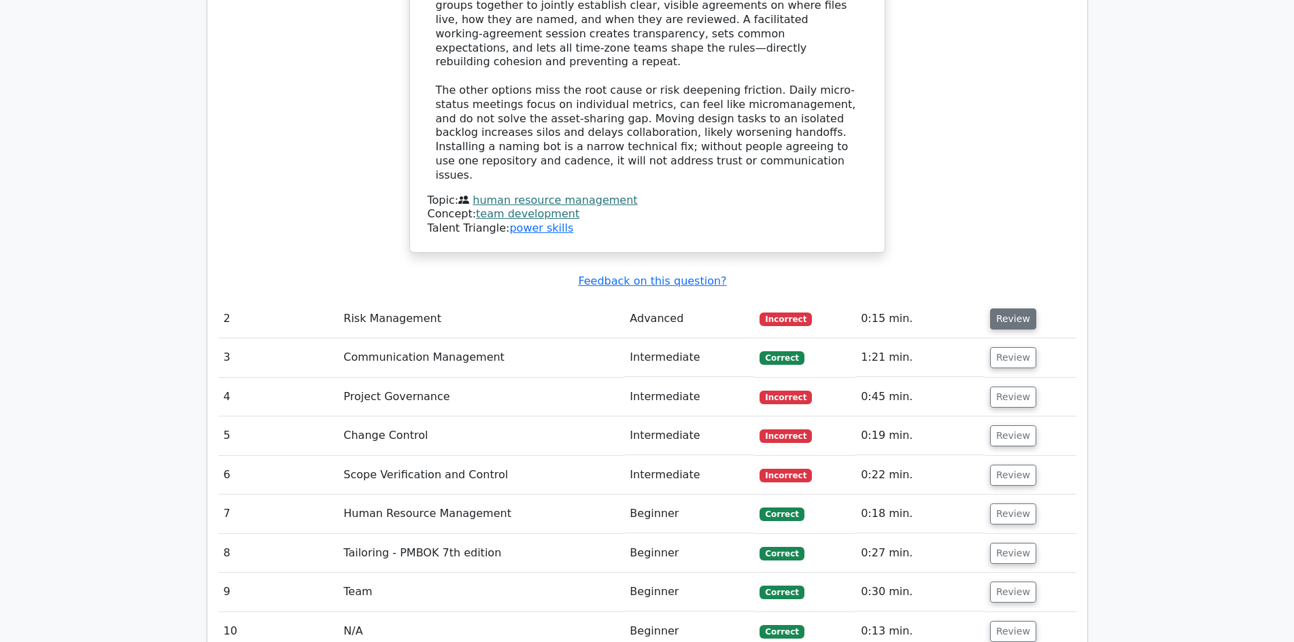
click at [1001, 309] on button "Review" at bounding box center [1013, 319] width 46 height 21
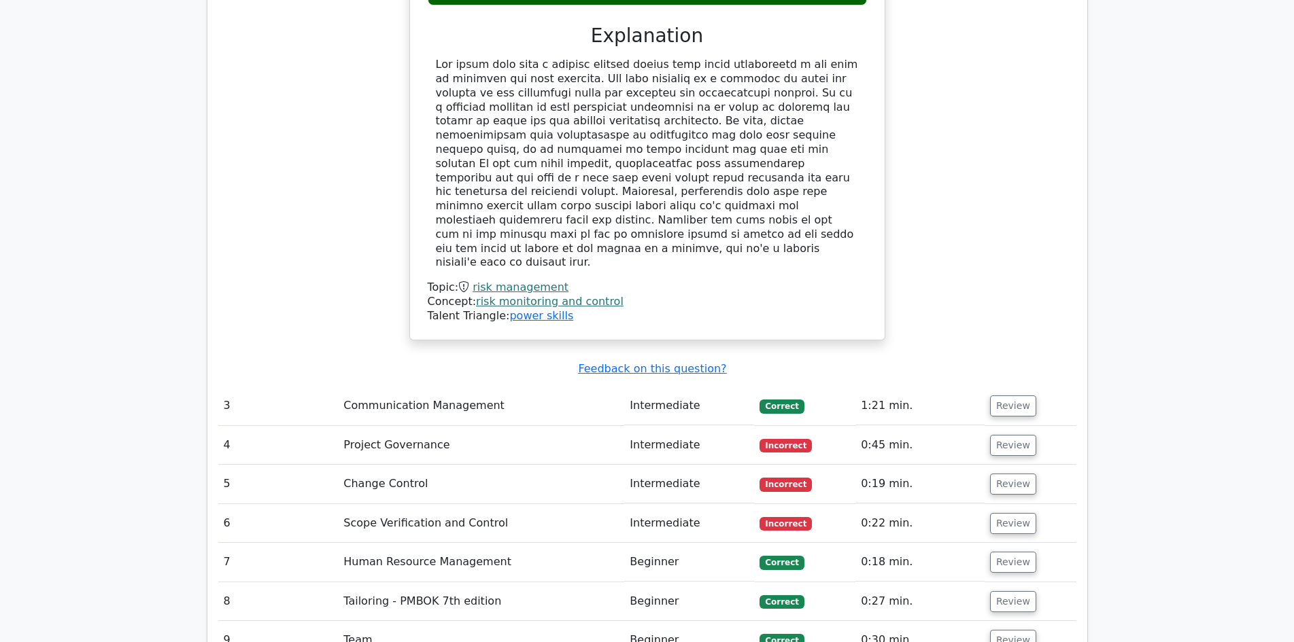
scroll to position [2379, 0]
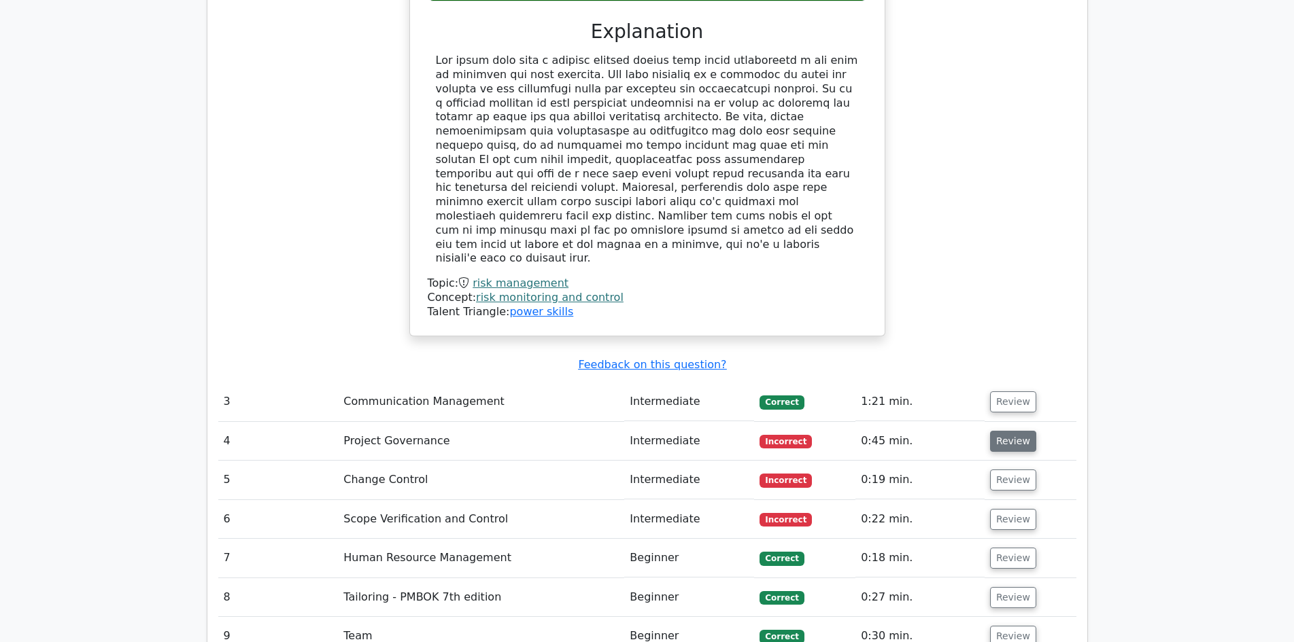
click at [1009, 431] on button "Review" at bounding box center [1013, 441] width 46 height 21
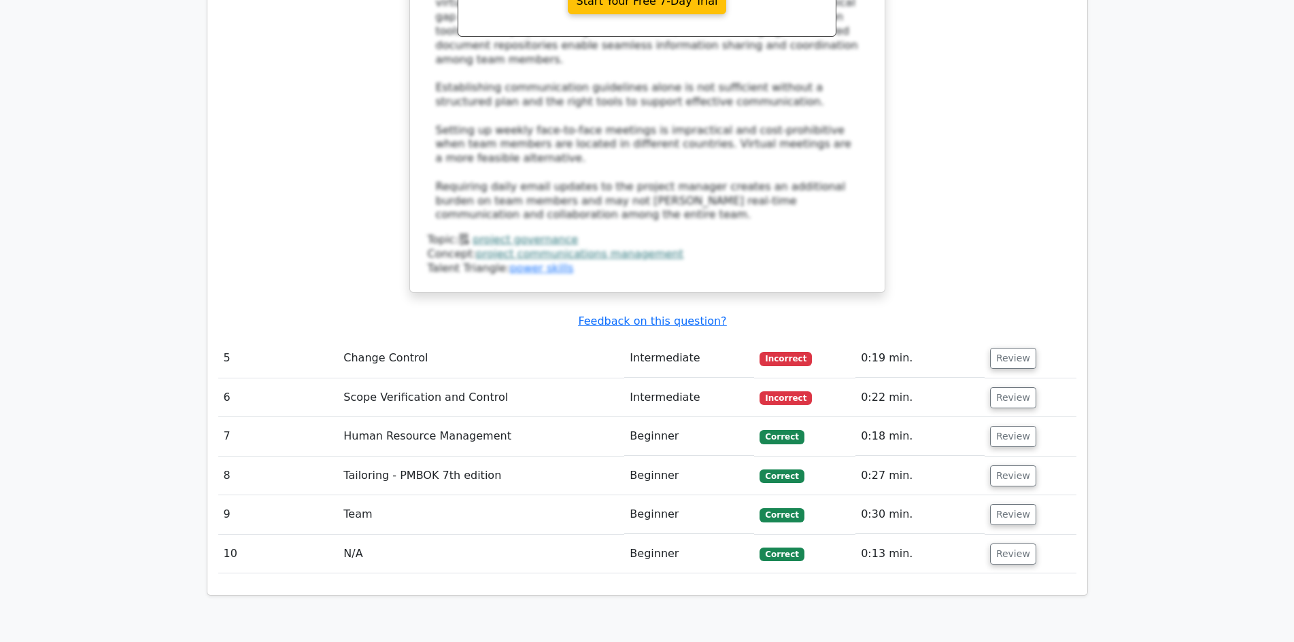
scroll to position [3331, 0]
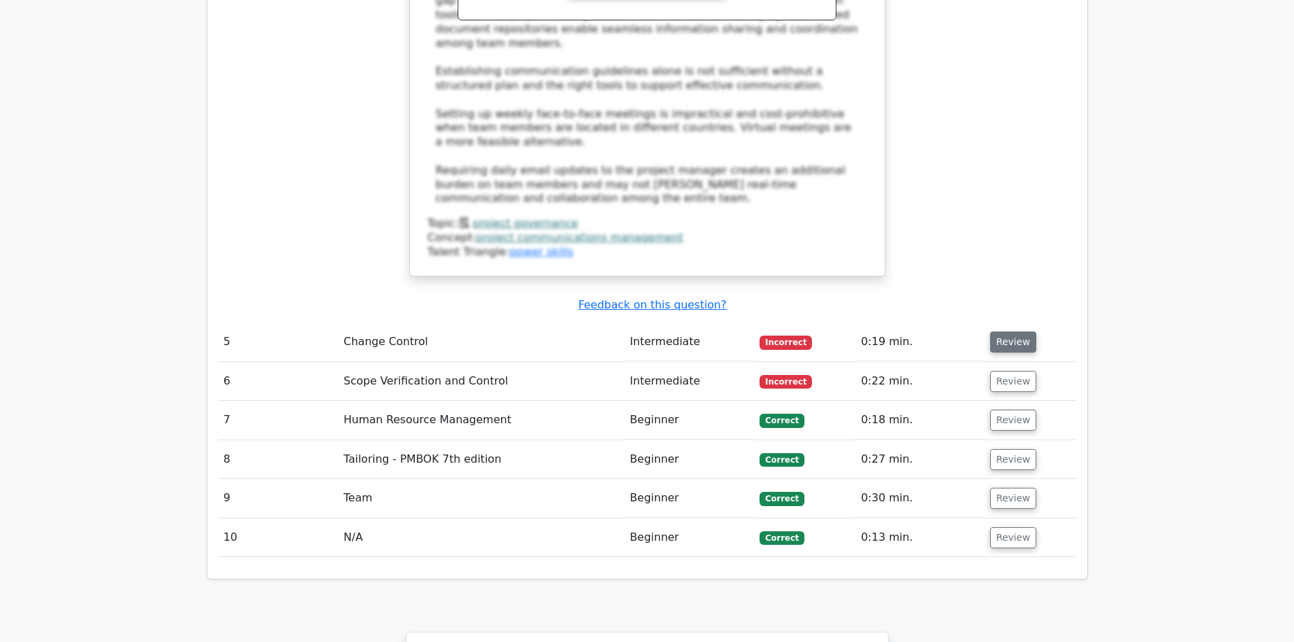
click at [1003, 332] on button "Review" at bounding box center [1013, 342] width 46 height 21
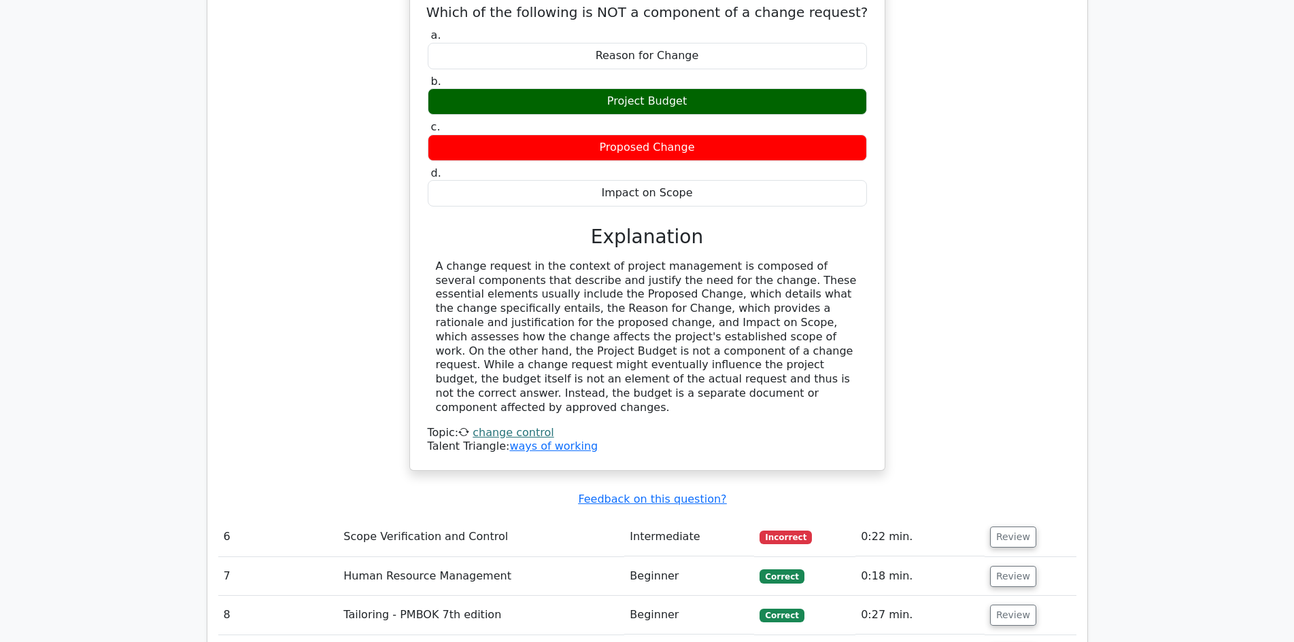
scroll to position [3739, 0]
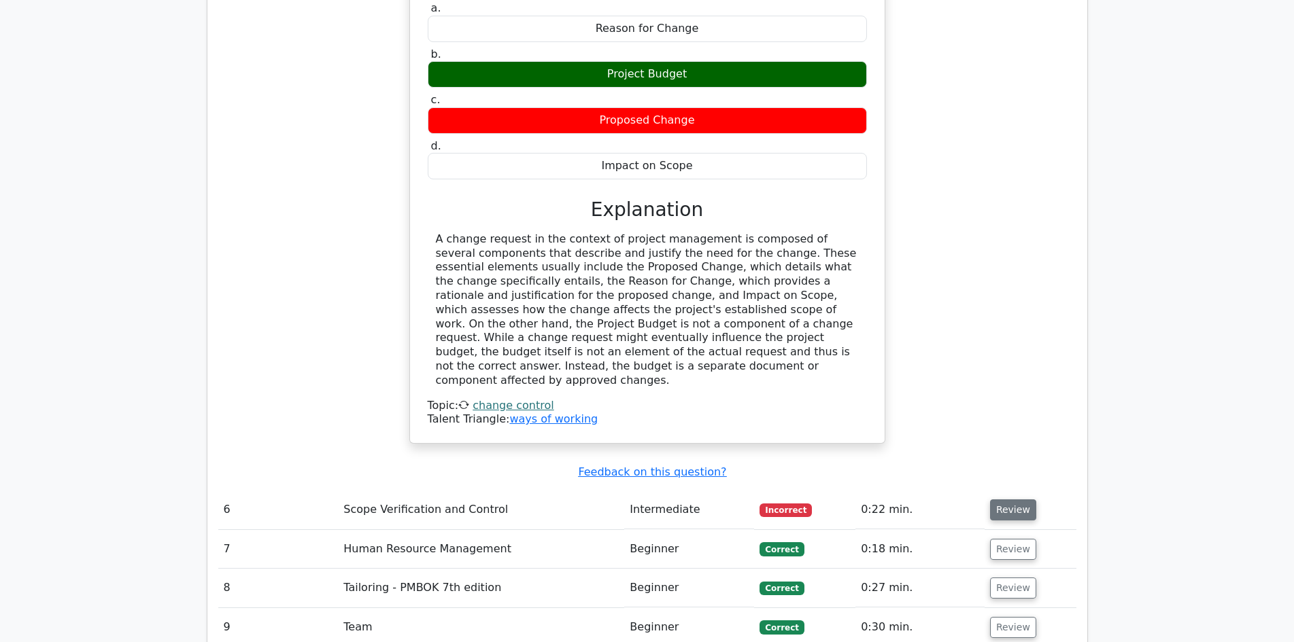
click at [1018, 500] on button "Review" at bounding box center [1013, 510] width 46 height 21
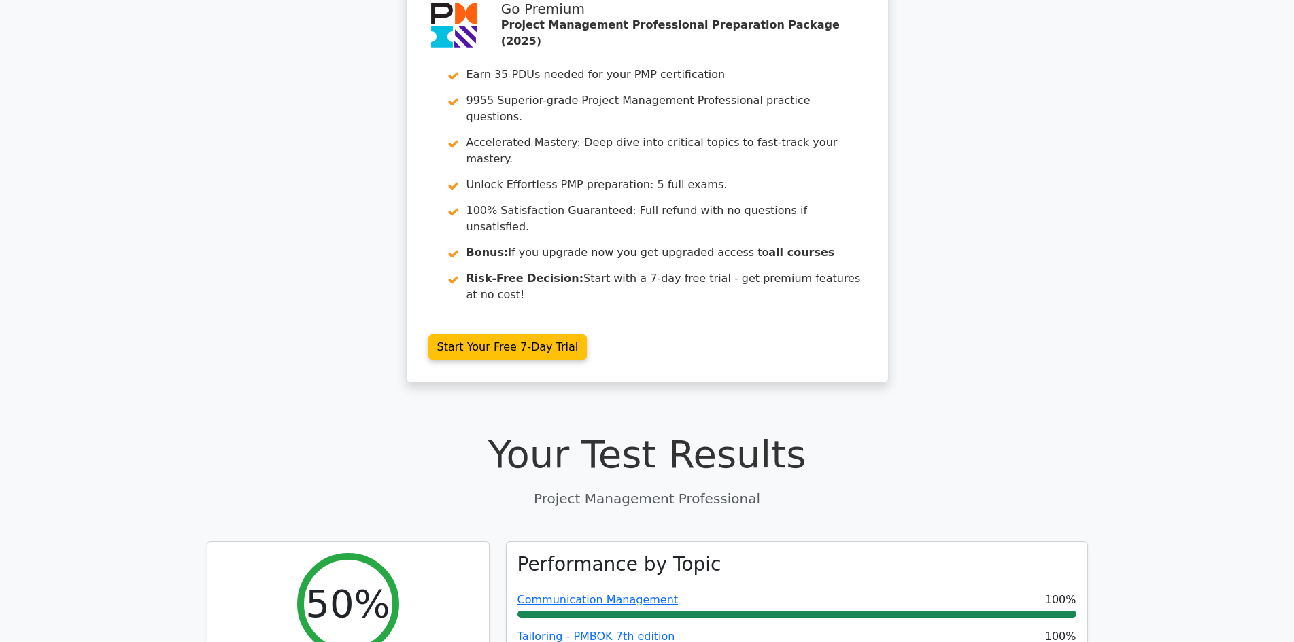
scroll to position [0, 0]
